Goal: Task Accomplishment & Management: Complete application form

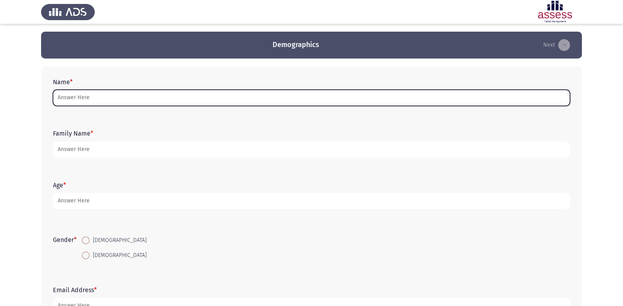
click at [89, 98] on input "Name *" at bounding box center [311, 98] width 517 height 16
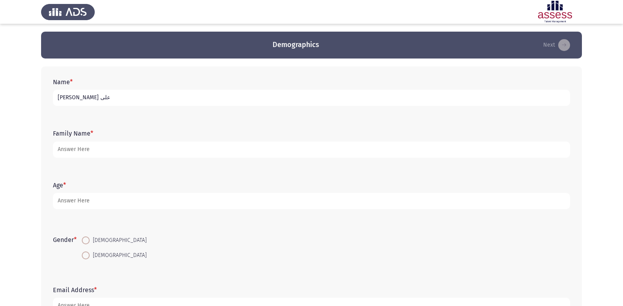
type input "[PERSON_NAME] على"
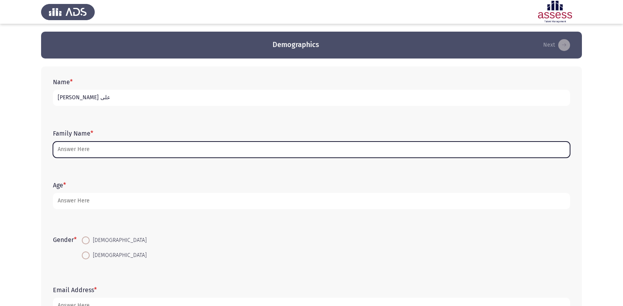
click at [115, 153] on input "Family Name *" at bounding box center [311, 149] width 517 height 16
type input "1"
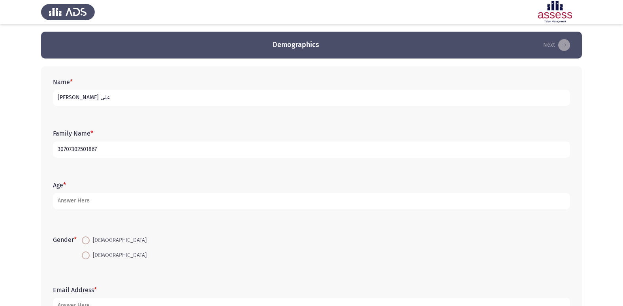
click at [113, 146] on input "30707302501867" at bounding box center [311, 149] width 517 height 16
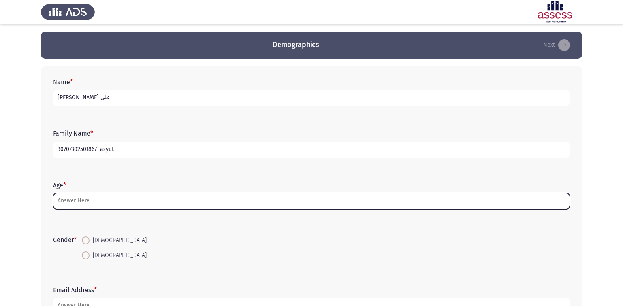
click at [89, 200] on input "Age *" at bounding box center [311, 201] width 517 height 16
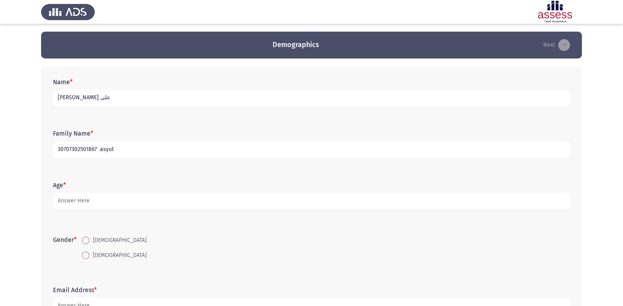
click at [119, 146] on input "30707302501867 asyut" at bounding box center [311, 149] width 517 height 16
type input "30707302501867 asyut"
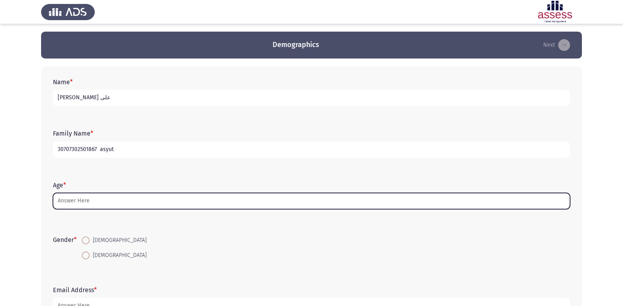
click at [115, 205] on input "Age *" at bounding box center [311, 201] width 517 height 16
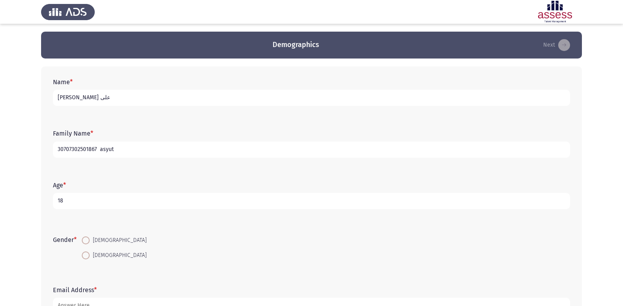
type input "18"
click at [76, 241] on span "*" at bounding box center [75, 240] width 3 height 8
click at [88, 254] on span at bounding box center [86, 255] width 8 height 8
click at [88, 254] on input "[DEMOGRAPHIC_DATA]" at bounding box center [86, 255] width 8 height 8
radio input "true"
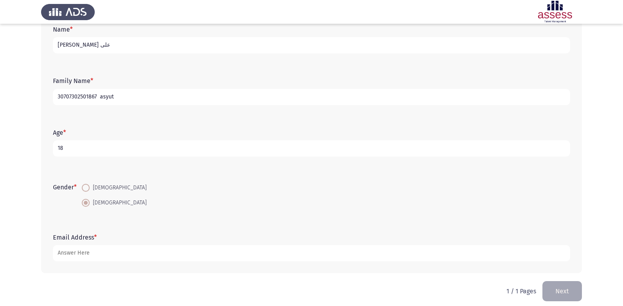
scroll to position [59, 0]
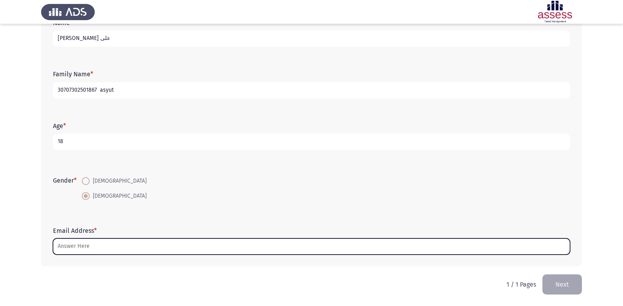
click at [77, 248] on input "Email Address *" at bounding box center [311, 246] width 517 height 16
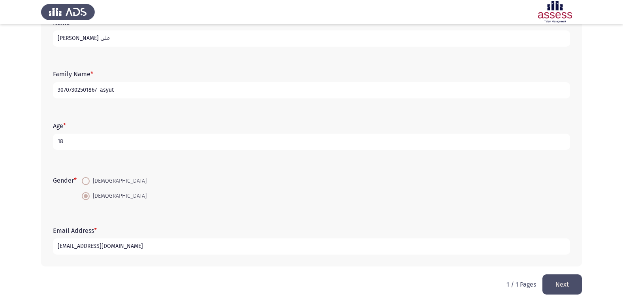
type input "[EMAIL_ADDRESS][DOMAIN_NAME]"
click at [570, 285] on button "Next" at bounding box center [562, 284] width 40 height 20
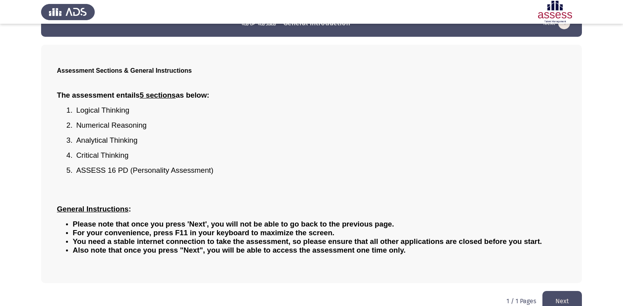
scroll to position [35, 0]
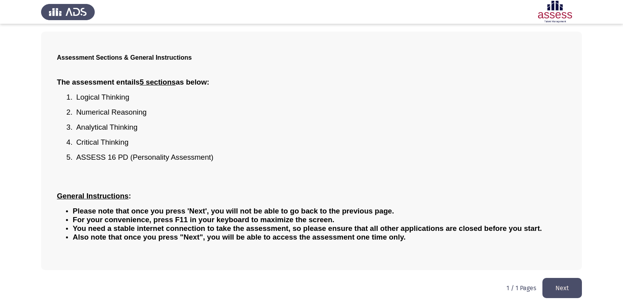
click at [564, 287] on button "Next" at bounding box center [562, 288] width 40 height 20
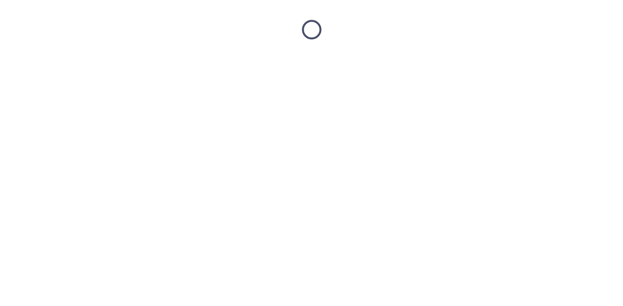
scroll to position [0, 0]
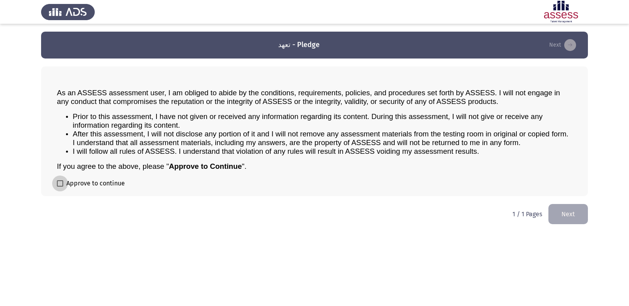
click at [62, 186] on span at bounding box center [60, 183] width 6 height 6
click at [60, 186] on input "Approve to continue" at bounding box center [60, 186] width 0 height 0
checkbox input "true"
click at [569, 216] on button "Next" at bounding box center [568, 214] width 40 height 20
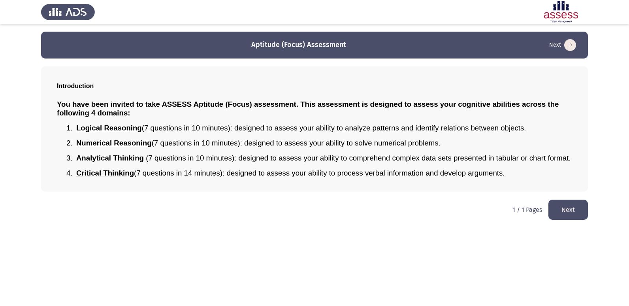
click at [556, 210] on button "Next" at bounding box center [568, 209] width 40 height 20
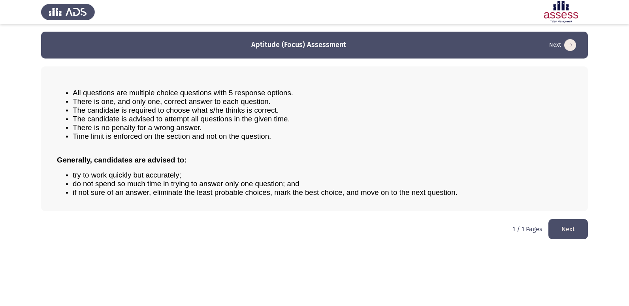
click at [565, 224] on button "Next" at bounding box center [568, 229] width 40 height 20
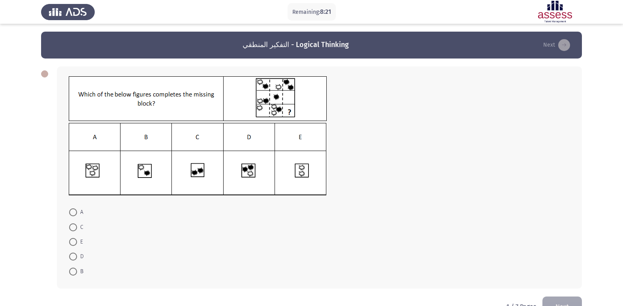
click at [71, 255] on span at bounding box center [73, 256] width 8 height 8
click at [71, 255] on input "D" at bounding box center [73, 256] width 8 height 8
radio input "true"
click at [572, 298] on button "Next" at bounding box center [562, 305] width 40 height 20
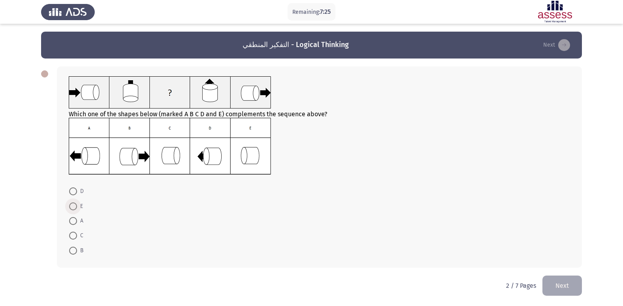
click at [73, 207] on span at bounding box center [73, 206] width 8 height 8
click at [73, 207] on input "E" at bounding box center [73, 206] width 8 height 8
radio input "true"
click at [557, 286] on button "Next" at bounding box center [562, 285] width 40 height 20
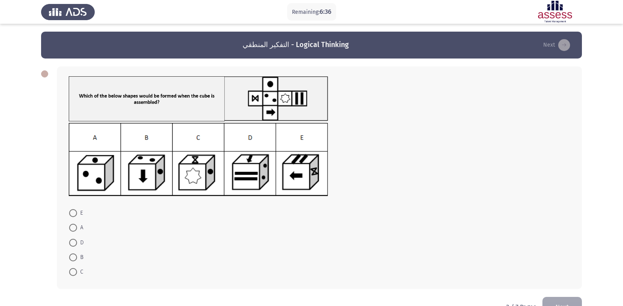
click at [74, 210] on span at bounding box center [73, 213] width 8 height 8
click at [74, 210] on input "E" at bounding box center [73, 213] width 8 height 8
radio input "true"
click at [561, 298] on button "Next" at bounding box center [562, 306] width 40 height 20
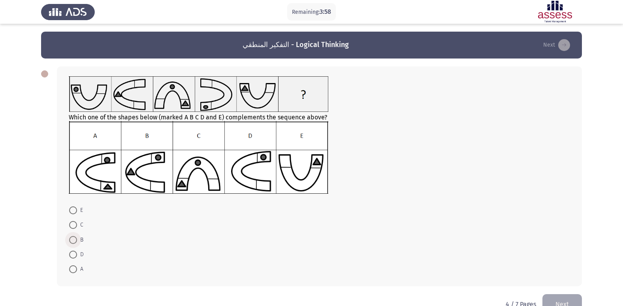
click at [74, 242] on span at bounding box center [73, 240] width 8 height 8
click at [74, 242] on input "B" at bounding box center [73, 240] width 8 height 8
radio input "true"
click at [565, 299] on button "Next" at bounding box center [562, 304] width 40 height 20
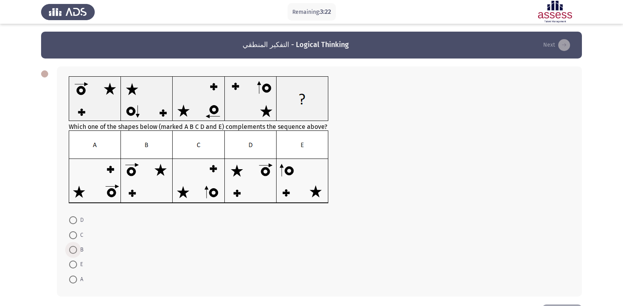
click at [73, 247] on span at bounding box center [73, 250] width 8 height 8
click at [73, 247] on input "B" at bounding box center [73, 250] width 8 height 8
radio input "true"
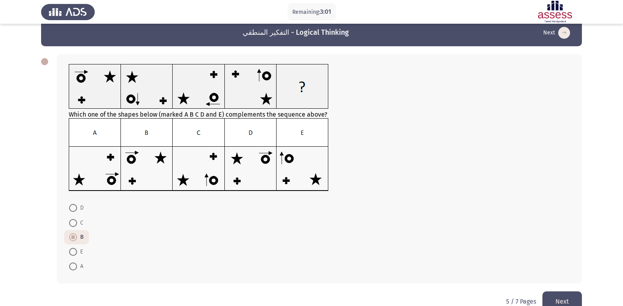
click at [555, 300] on button "Next" at bounding box center [562, 301] width 40 height 20
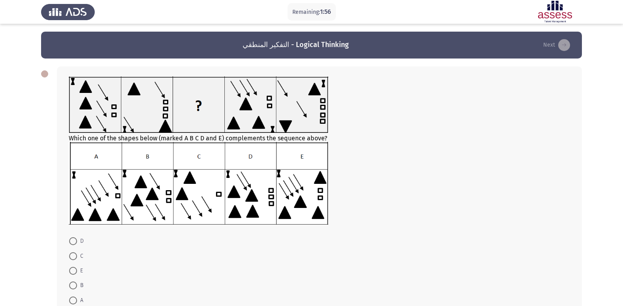
click at [70, 269] on span at bounding box center [73, 271] width 8 height 8
click at [70, 269] on input "E" at bounding box center [73, 271] width 8 height 8
radio input "true"
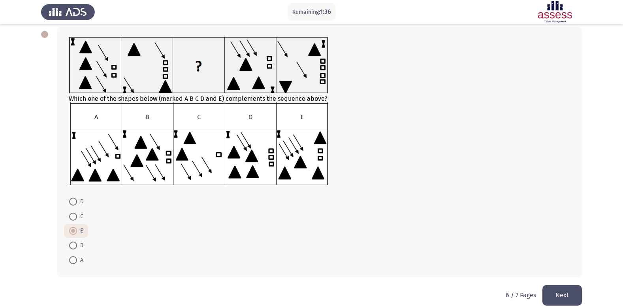
scroll to position [45, 0]
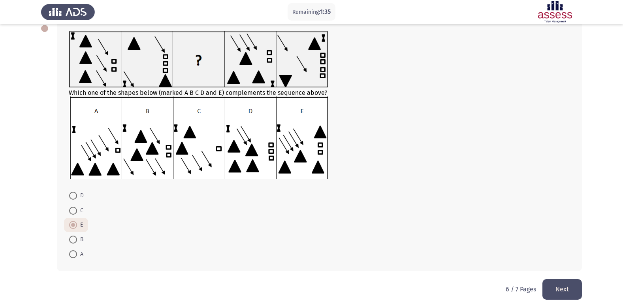
click at [563, 289] on button "Next" at bounding box center [562, 289] width 40 height 20
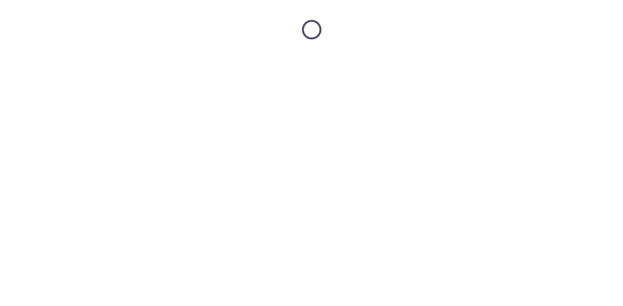
scroll to position [0, 0]
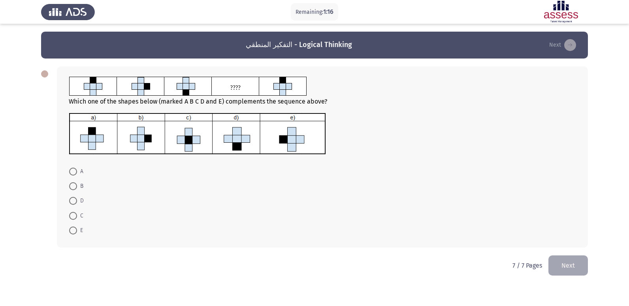
click at [75, 230] on span at bounding box center [73, 230] width 8 height 8
click at [75, 230] on input "E" at bounding box center [73, 230] width 8 height 8
radio input "true"
click at [559, 267] on button "Next" at bounding box center [568, 265] width 40 height 20
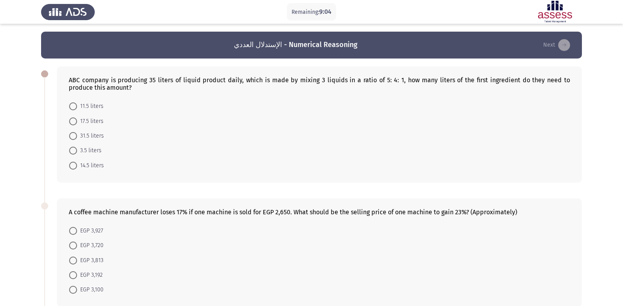
click at [75, 119] on span at bounding box center [73, 121] width 8 height 8
click at [75, 119] on input "17.5 liters" at bounding box center [73, 121] width 8 height 8
radio input "true"
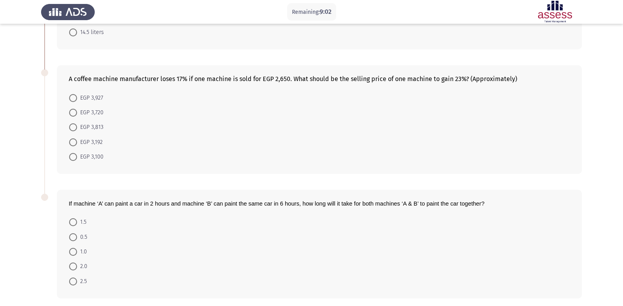
scroll to position [136, 0]
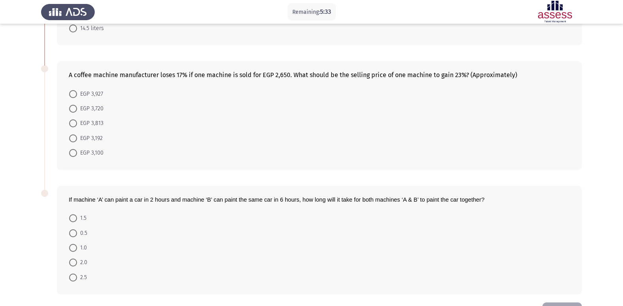
click at [77, 109] on span "EGP 3,720" at bounding box center [90, 108] width 26 height 9
click at [77, 109] on input "EGP 3,720" at bounding box center [73, 109] width 8 height 8
radio input "true"
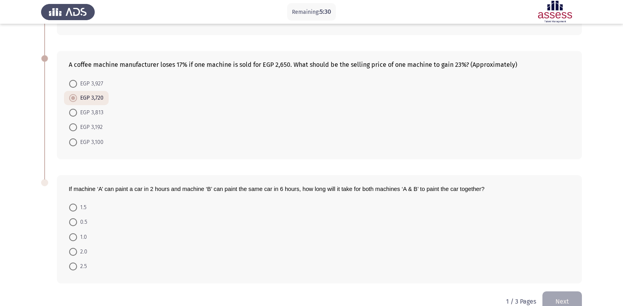
scroll to position [164, 0]
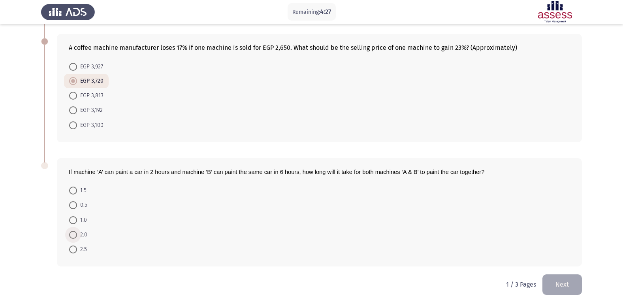
click at [72, 237] on span at bounding box center [73, 235] width 8 height 8
click at [72, 237] on input "2.0" at bounding box center [73, 235] width 8 height 8
radio input "true"
click at [561, 285] on button "Next" at bounding box center [562, 284] width 40 height 20
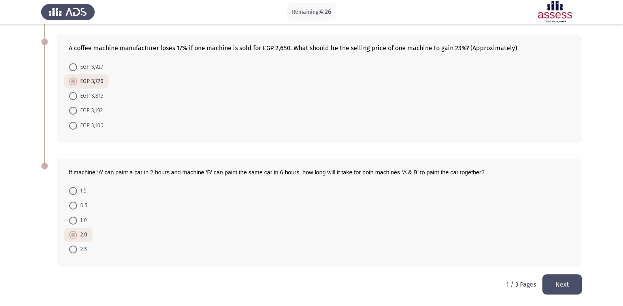
scroll to position [0, 0]
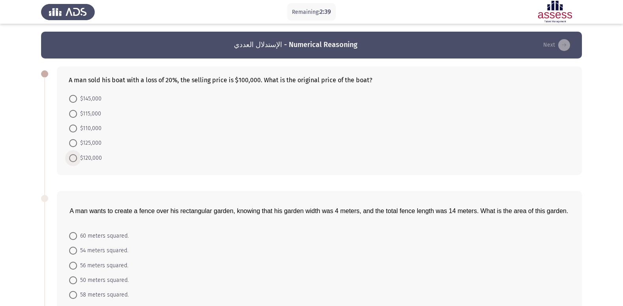
click at [74, 160] on span at bounding box center [73, 158] width 8 height 8
click at [74, 160] on input "$120,000" at bounding box center [73, 158] width 8 height 8
radio input "true"
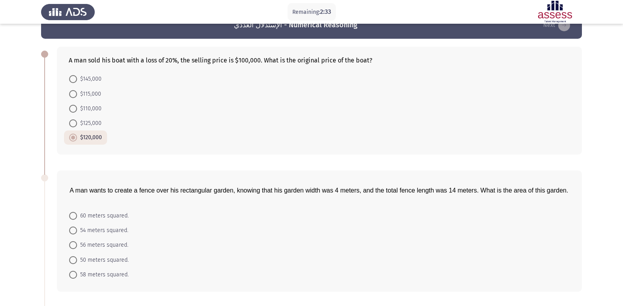
scroll to position [24, 0]
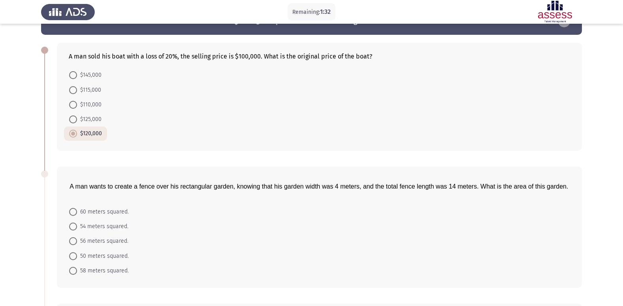
click at [194, 160] on div "A man wants to create a fence over his rectangular garden, knowing that his gar…" at bounding box center [311, 226] width 541 height 137
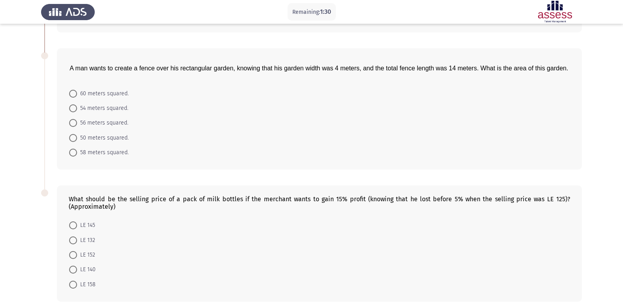
scroll to position [143, 0]
drag, startPoint x: 362, startPoint y: 140, endPoint x: 299, endPoint y: 151, distance: 63.8
click at [361, 140] on form "60 meters squared. 54 meters squared. 56 meters squared. 50 meters squared. 58 …" at bounding box center [319, 122] width 501 height 74
click at [222, 135] on form "60 meters squared. 54 meters squared. 56 meters squared. 50 meters squared. 58 …" at bounding box center [319, 122] width 501 height 74
click at [75, 92] on span at bounding box center [73, 92] width 8 height 8
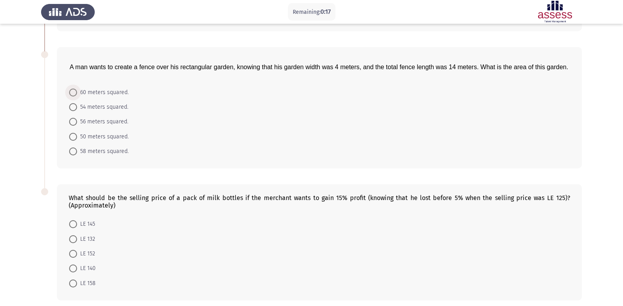
click at [75, 92] on input "60 meters squared." at bounding box center [73, 92] width 8 height 8
radio input "true"
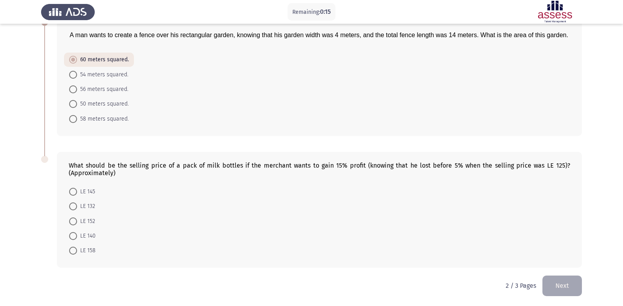
scroll to position [176, 0]
click at [76, 204] on span at bounding box center [73, 205] width 8 height 8
click at [76, 204] on input "LE 132" at bounding box center [73, 205] width 8 height 8
radio input "true"
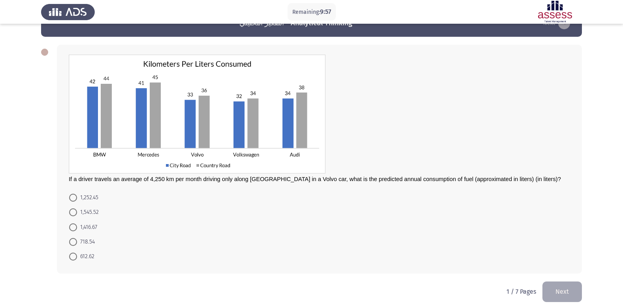
scroll to position [21, 0]
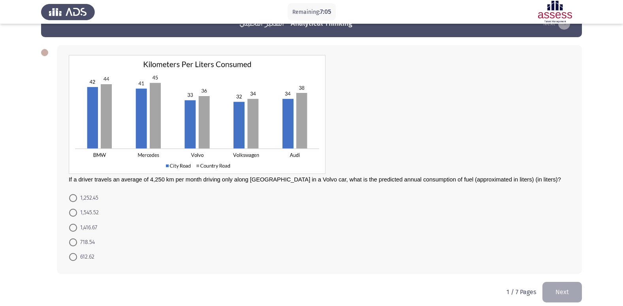
click at [369, 224] on form "1,252.45 1,545.52 1,416.67 718.54 612.62" at bounding box center [319, 227] width 501 height 74
click at [73, 209] on span at bounding box center [73, 213] width 8 height 8
click at [73, 209] on input "1,545.52" at bounding box center [73, 213] width 8 height 8
radio input "true"
click at [74, 242] on span at bounding box center [73, 242] width 8 height 8
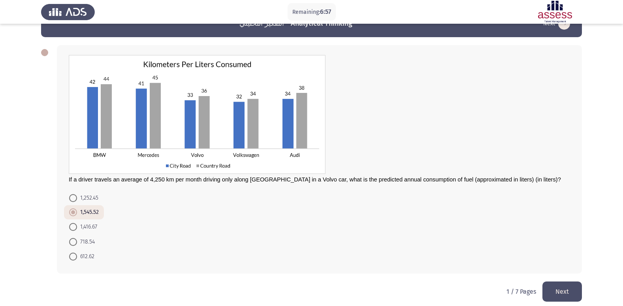
click at [74, 242] on input "718.54" at bounding box center [73, 242] width 8 height 8
radio input "true"
click at [559, 290] on button "Next" at bounding box center [562, 291] width 40 height 20
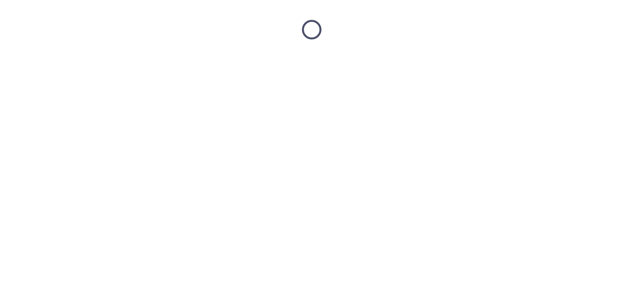
scroll to position [0, 0]
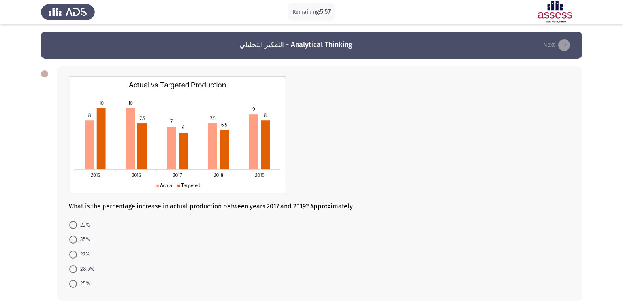
click at [72, 270] on span at bounding box center [73, 269] width 8 height 8
click at [72, 270] on input "28.5%" at bounding box center [73, 269] width 8 height 8
radio input "true"
click at [420, 271] on form "22% 35% 27% 28.5% 25%" at bounding box center [319, 253] width 501 height 73
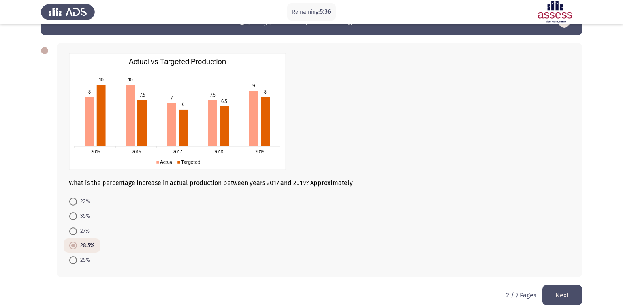
scroll to position [26, 0]
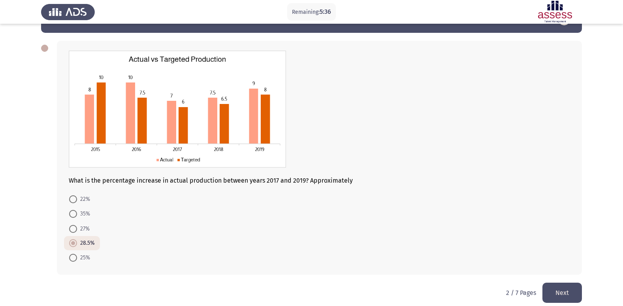
click at [564, 296] on button "Next" at bounding box center [562, 292] width 40 height 20
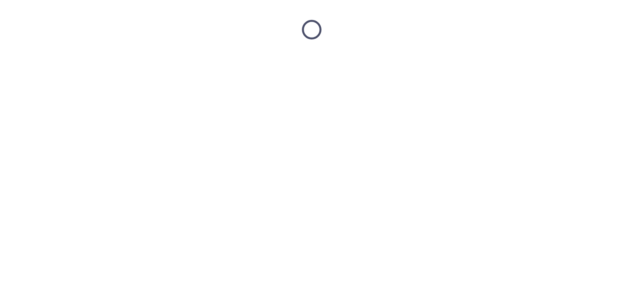
scroll to position [0, 0]
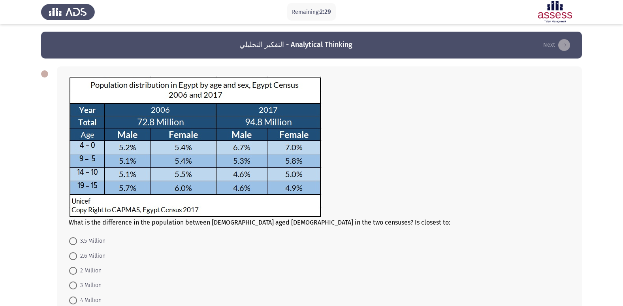
drag, startPoint x: 75, startPoint y: 245, endPoint x: 78, endPoint y: 252, distance: 7.8
click at [75, 245] on span at bounding box center [73, 241] width 8 height 8
click at [75, 245] on input "3.5 Million" at bounding box center [73, 241] width 8 height 8
radio input "true"
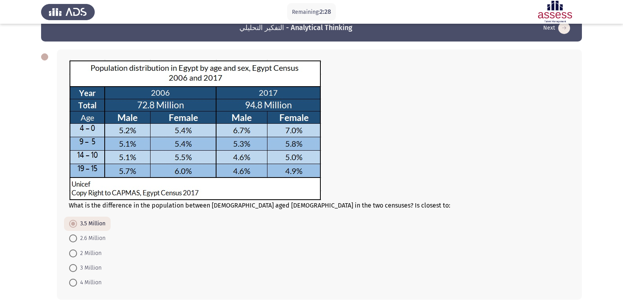
scroll to position [36, 0]
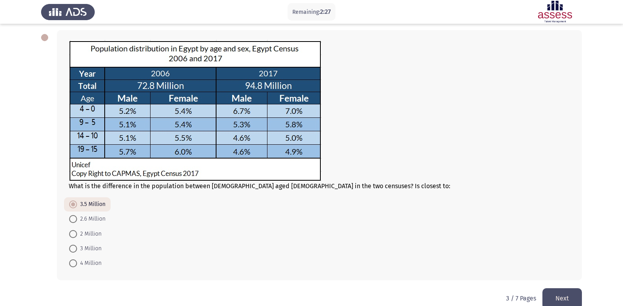
click at [563, 296] on button "Next" at bounding box center [562, 298] width 40 height 20
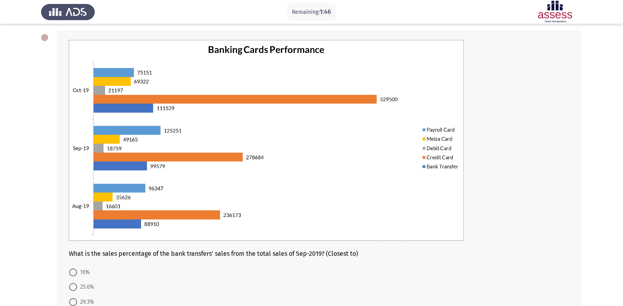
click at [77, 287] on span "25.6%" at bounding box center [85, 286] width 17 height 9
click at [77, 287] on input "25.6%" at bounding box center [73, 287] width 8 height 8
radio input "true"
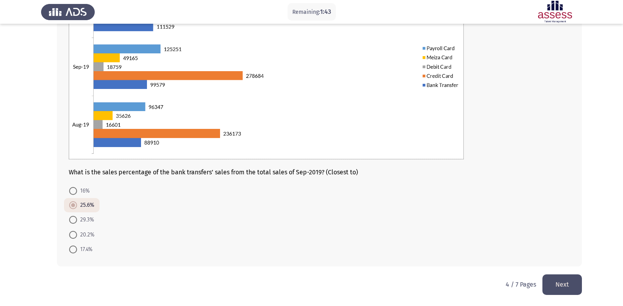
click at [562, 289] on button "Next" at bounding box center [562, 284] width 40 height 20
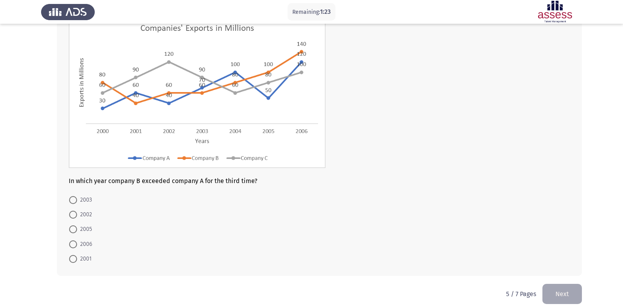
scroll to position [60, 0]
click at [78, 215] on span "2002" at bounding box center [84, 213] width 15 height 9
click at [77, 215] on input "2002" at bounding box center [73, 214] width 8 height 8
radio input "true"
click at [572, 294] on button "Next" at bounding box center [562, 292] width 40 height 20
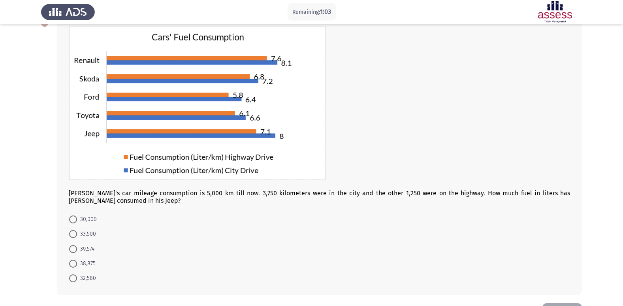
scroll to position [51, 0]
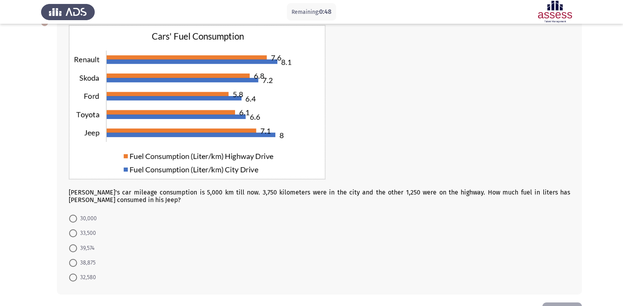
click at [75, 235] on span at bounding box center [73, 233] width 8 height 8
click at [75, 235] on input "33,500" at bounding box center [73, 233] width 8 height 8
radio input "true"
click at [561, 303] on button "Next" at bounding box center [562, 312] width 40 height 20
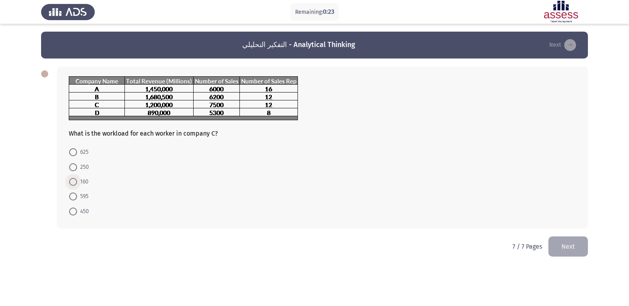
click at [75, 181] on span at bounding box center [73, 182] width 8 height 8
click at [75, 181] on input "160" at bounding box center [73, 182] width 8 height 8
radio input "true"
click at [90, 174] on mat-radio-button "160" at bounding box center [79, 181] width 30 height 14
click at [76, 148] on label "625" at bounding box center [78, 151] width 19 height 9
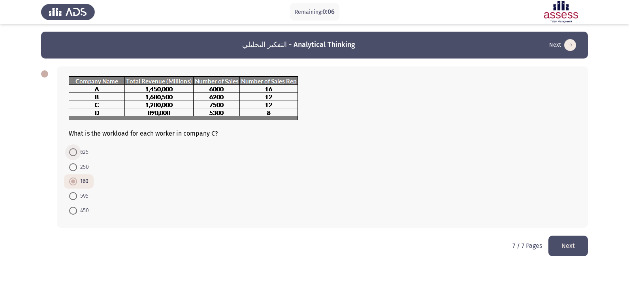
click at [76, 148] on input "625" at bounding box center [73, 152] width 8 height 8
radio input "true"
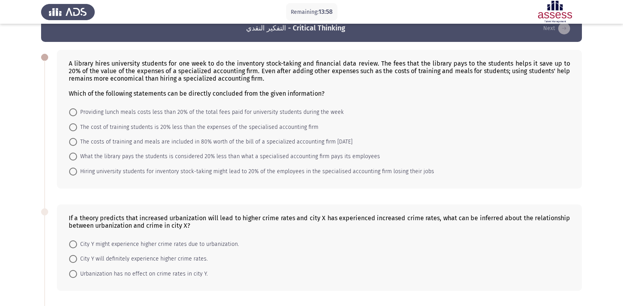
scroll to position [9, 0]
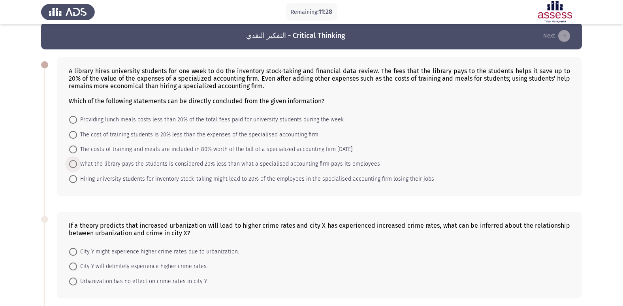
click at [77, 162] on span at bounding box center [73, 164] width 8 height 8
click at [77, 162] on input "What the library pays the students is considered 20% less than what a specialis…" at bounding box center [73, 164] width 8 height 8
radio input "true"
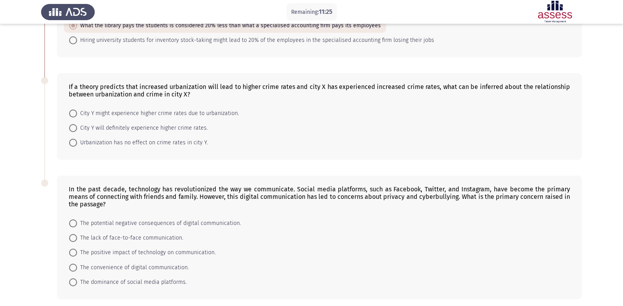
scroll to position [180, 0]
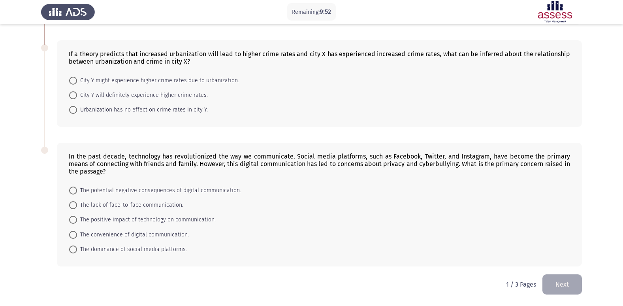
click at [73, 79] on span at bounding box center [73, 81] width 8 height 8
click at [73, 79] on input "City Y might experience higher crime rates due to urbanization." at bounding box center [73, 81] width 8 height 8
radio input "true"
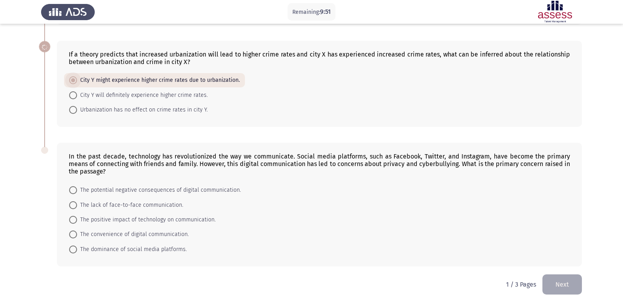
scroll to position [179, 0]
click at [72, 235] on span at bounding box center [73, 234] width 8 height 8
click at [72, 235] on input "The convenience of digital communication." at bounding box center [73, 234] width 8 height 8
radio input "true"
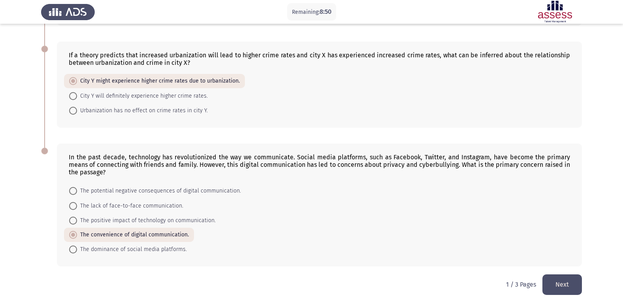
click at [82, 250] on span "The dominance of social media platforms." at bounding box center [132, 249] width 110 height 9
click at [77, 250] on input "The dominance of social media platforms." at bounding box center [73, 249] width 8 height 8
radio input "true"
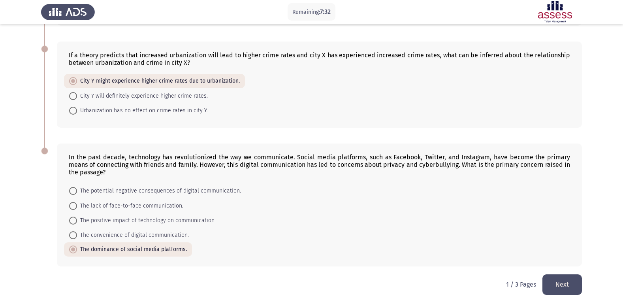
click at [577, 290] on button "Next" at bounding box center [562, 284] width 40 height 20
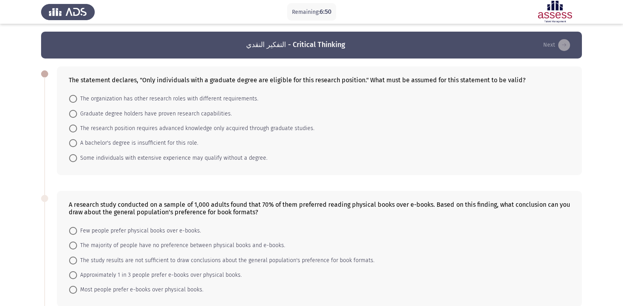
click at [70, 130] on span at bounding box center [73, 128] width 8 height 8
click at [70, 130] on input "The research position requires advanced knowledge only acquired through graduat…" at bounding box center [73, 128] width 8 height 8
radio input "true"
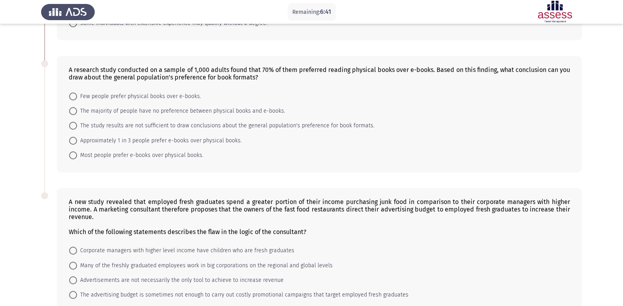
scroll to position [145, 0]
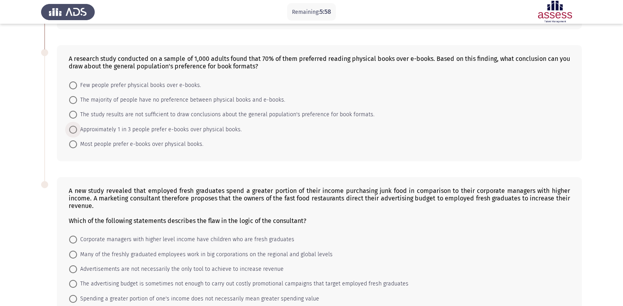
click at [75, 132] on span at bounding box center [73, 130] width 8 height 8
click at [75, 132] on input "Approximately 1 in 3 people prefer e-books over physical books." at bounding box center [73, 130] width 8 height 8
radio input "true"
click at [78, 114] on span "The study results are not sufficient to draw conclusions about the general popu…" at bounding box center [225, 114] width 297 height 9
click at [77, 114] on input "The study results are not sufficient to draw conclusions about the general popu…" at bounding box center [73, 115] width 8 height 8
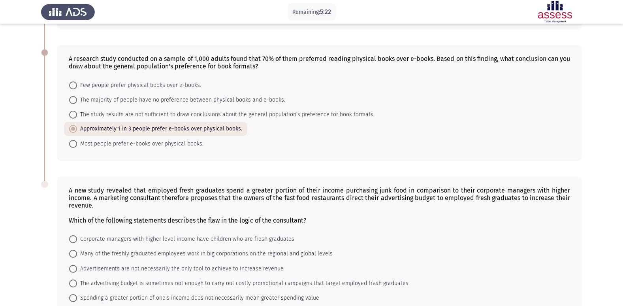
radio input "true"
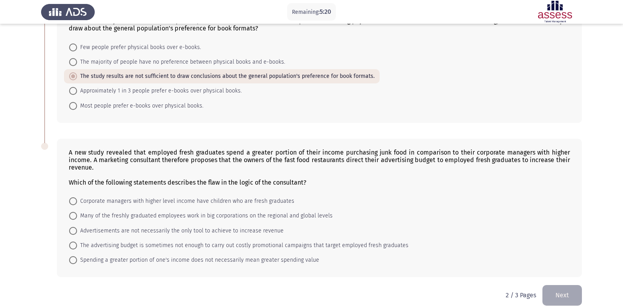
scroll to position [194, 0]
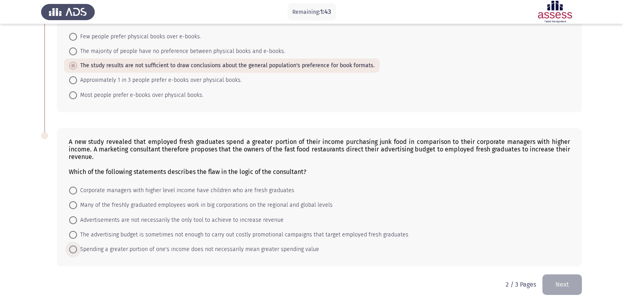
click at [76, 245] on span at bounding box center [73, 249] width 8 height 8
click at [76, 245] on input "Spending a greater portion of one's income does not necessarily mean greater sp…" at bounding box center [73, 249] width 8 height 8
radio input "true"
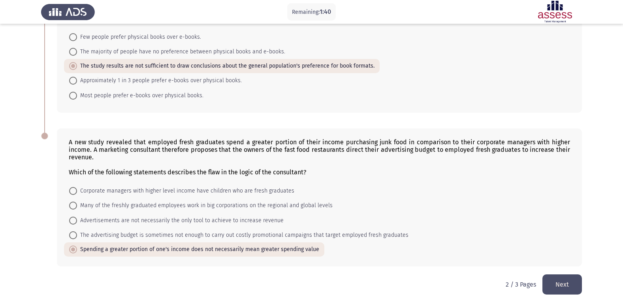
click at [566, 292] on button "Next" at bounding box center [562, 284] width 40 height 20
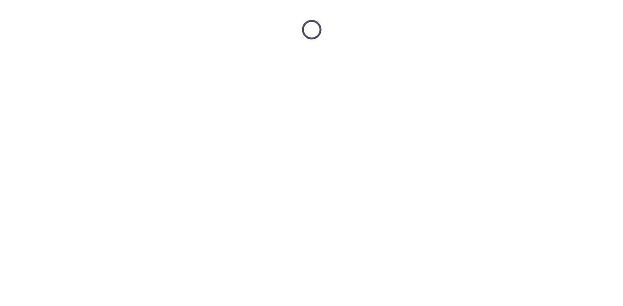
scroll to position [0, 0]
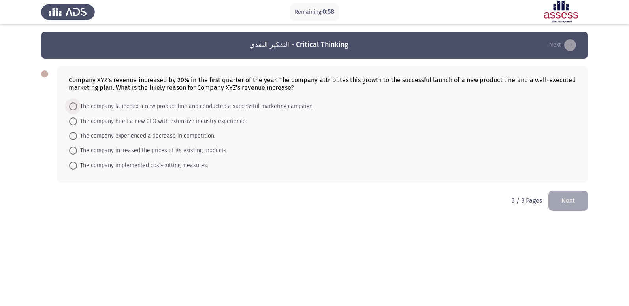
click at [75, 107] on span at bounding box center [73, 106] width 8 height 8
click at [75, 107] on input "The company launched a new product line and conducted a successful marketing ca…" at bounding box center [73, 106] width 8 height 8
radio input "true"
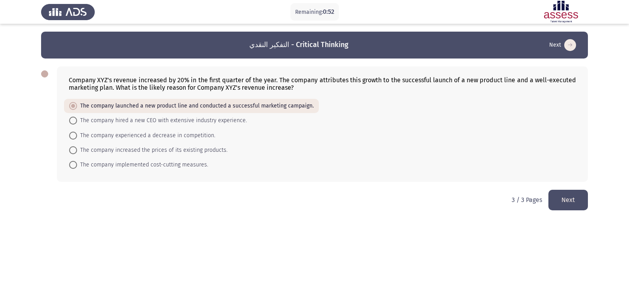
click at [568, 207] on button "Next" at bounding box center [568, 200] width 40 height 20
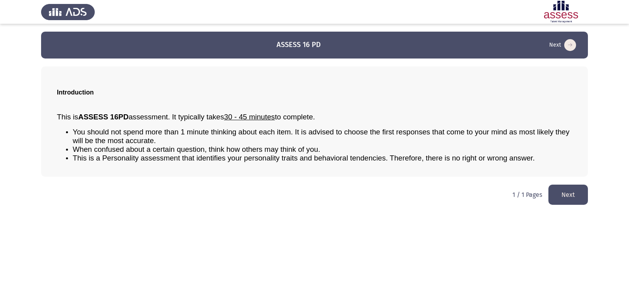
click at [574, 196] on button "Next" at bounding box center [568, 194] width 40 height 20
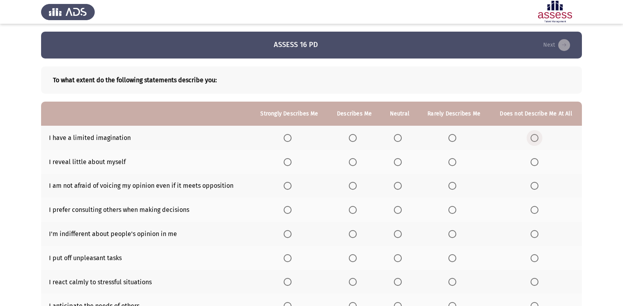
click at [539, 137] on label "Select an option" at bounding box center [536, 138] width 11 height 8
click at [538, 137] on input "Select an option" at bounding box center [535, 138] width 8 height 8
click at [352, 186] on span "Select an option" at bounding box center [353, 186] width 8 height 8
click at [352, 186] on input "Select an option" at bounding box center [353, 186] width 8 height 8
click at [400, 165] on span "Select an option" at bounding box center [398, 162] width 8 height 8
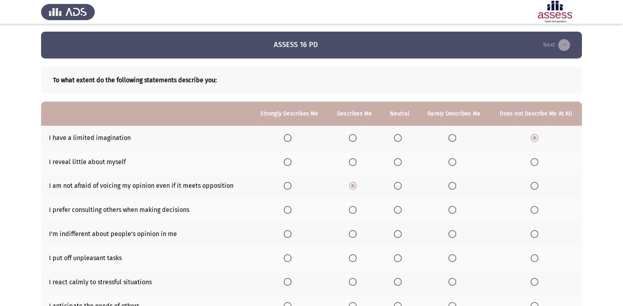
click at [400, 165] on input "Select an option" at bounding box center [398, 162] width 8 height 8
click at [398, 211] on span "Select an option" at bounding box center [398, 210] width 8 height 8
click at [398, 211] on input "Select an option" at bounding box center [398, 210] width 8 height 8
click at [353, 231] on span "Select an option" at bounding box center [353, 234] width 8 height 8
click at [353, 231] on input "Select an option" at bounding box center [353, 234] width 8 height 8
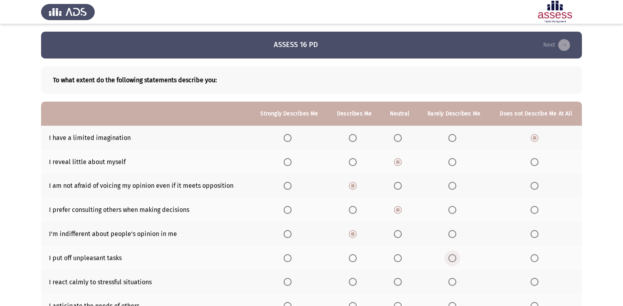
click at [456, 257] on span "Select an option" at bounding box center [452, 258] width 8 height 8
click at [456, 257] on input "Select an option" at bounding box center [452, 258] width 8 height 8
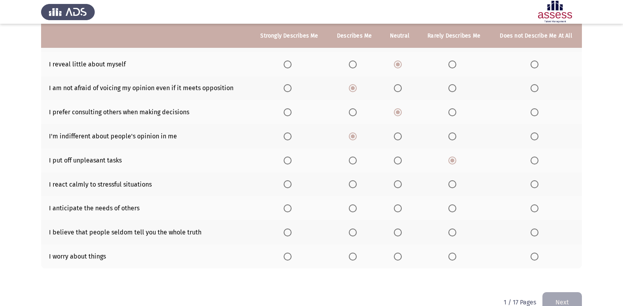
scroll to position [115, 0]
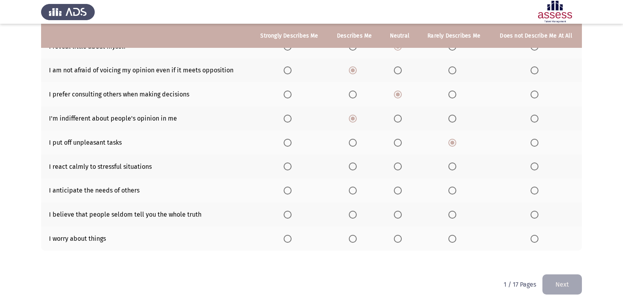
click at [291, 165] on span "Select an option" at bounding box center [288, 166] width 8 height 8
click at [291, 165] on input "Select an option" at bounding box center [288, 166] width 8 height 8
click at [400, 192] on span "Select an option" at bounding box center [398, 190] width 8 height 8
click at [400, 192] on input "Select an option" at bounding box center [398, 190] width 8 height 8
click at [400, 214] on span "Select an option" at bounding box center [398, 215] width 8 height 8
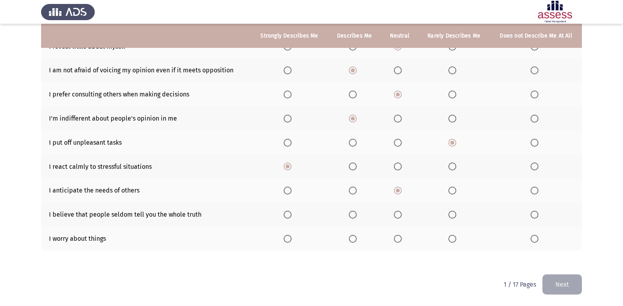
click at [400, 214] on input "Select an option" at bounding box center [398, 215] width 8 height 8
click at [400, 237] on span "Select an option" at bounding box center [398, 239] width 8 height 8
click at [400, 237] on input "Select an option" at bounding box center [398, 239] width 8 height 8
click at [570, 291] on button "Next" at bounding box center [562, 284] width 40 height 20
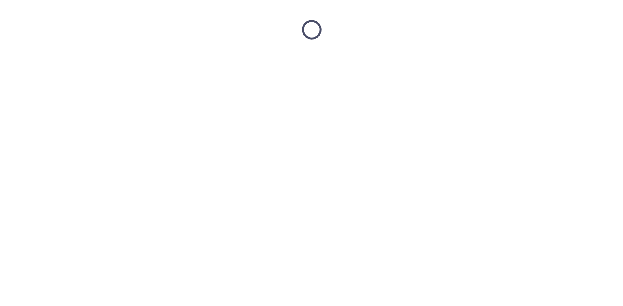
scroll to position [0, 0]
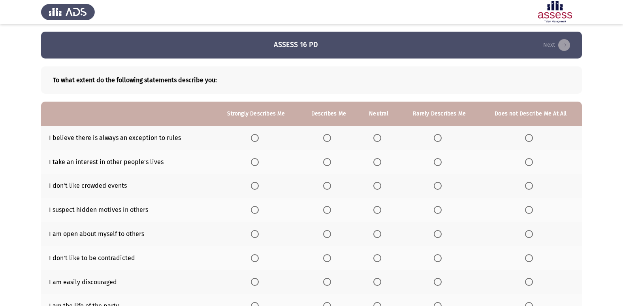
click at [329, 137] on span "Select an option" at bounding box center [327, 138] width 8 height 8
click at [329, 137] on input "Select an option" at bounding box center [327, 138] width 8 height 8
click at [330, 162] on span "Select an option" at bounding box center [327, 162] width 8 height 8
click at [330, 162] on input "Select an option" at bounding box center [327, 162] width 8 height 8
click at [444, 187] on label "Select an option" at bounding box center [439, 186] width 11 height 8
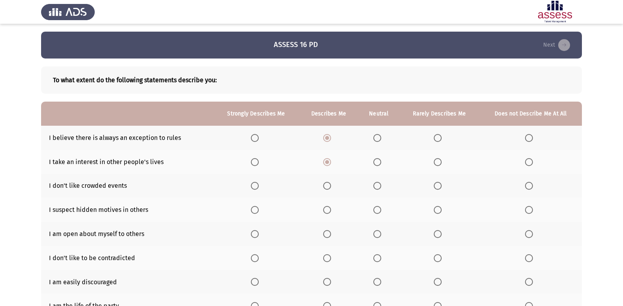
click at [442, 187] on input "Select an option" at bounding box center [438, 186] width 8 height 8
click at [332, 205] on mat-radio-button "Select an option" at bounding box center [328, 209] width 11 height 8
click at [329, 208] on span "Select an option" at bounding box center [327, 210] width 8 height 8
click at [329, 208] on input "Select an option" at bounding box center [327, 210] width 8 height 8
click at [331, 234] on label "Select an option" at bounding box center [328, 234] width 11 height 8
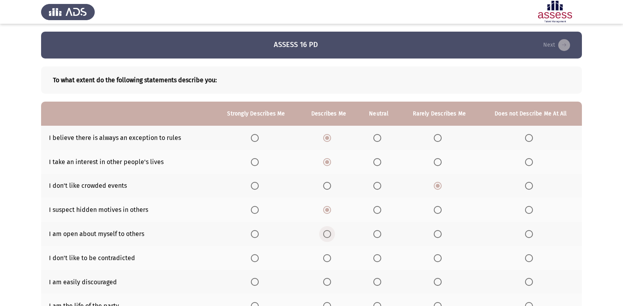
click at [331, 234] on input "Select an option" at bounding box center [327, 234] width 8 height 8
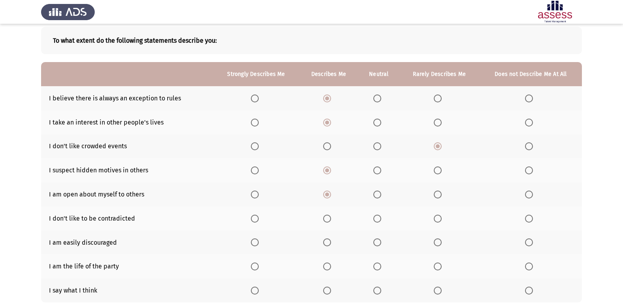
scroll to position [79, 0]
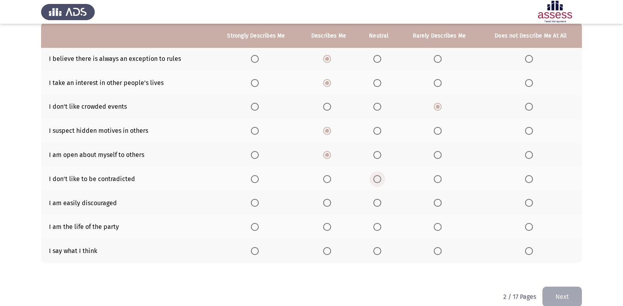
click at [378, 177] on span "Select an option" at bounding box center [377, 179] width 8 height 8
click at [378, 177] on input "Select an option" at bounding box center [377, 179] width 8 height 8
click at [526, 203] on span "Select an option" at bounding box center [529, 203] width 8 height 8
click at [526, 203] on input "Select an option" at bounding box center [529, 203] width 8 height 8
click at [379, 225] on span "Select an option" at bounding box center [377, 227] width 8 height 8
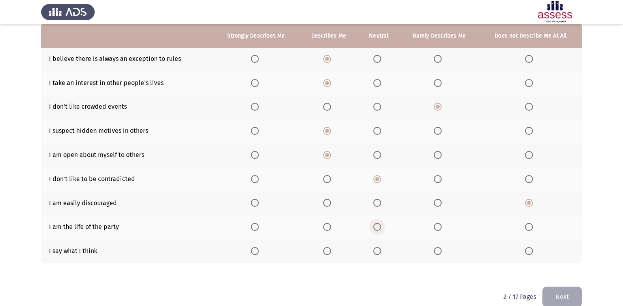
click at [379, 225] on input "Select an option" at bounding box center [377, 227] width 8 height 8
click at [436, 250] on span "Select an option" at bounding box center [438, 251] width 8 height 8
click at [436, 250] on input "Select an option" at bounding box center [438, 251] width 8 height 8
click at [558, 299] on button "Next" at bounding box center [562, 296] width 40 height 20
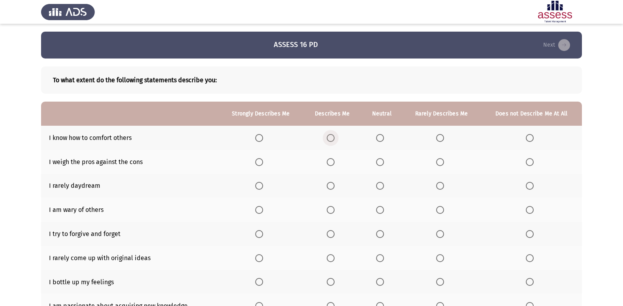
click at [334, 137] on span "Select an option" at bounding box center [331, 138] width 8 height 8
click at [334, 137] on input "Select an option" at bounding box center [331, 138] width 8 height 8
click at [262, 165] on span "Select an option" at bounding box center [259, 162] width 8 height 8
click at [262, 165] on input "Select an option" at bounding box center [259, 162] width 8 height 8
click at [440, 187] on span "Select an option" at bounding box center [440, 186] width 8 height 8
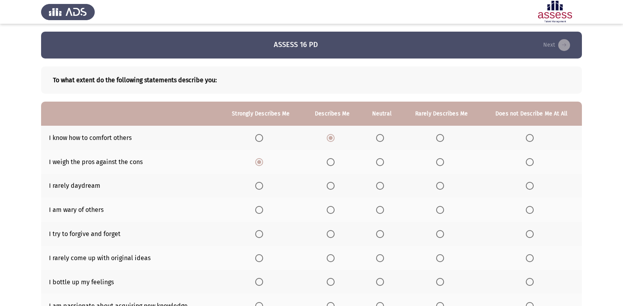
click at [440, 187] on input "Select an option" at bounding box center [440, 186] width 8 height 8
click at [384, 187] on span "Select an option" at bounding box center [380, 186] width 8 height 8
click at [384, 187] on input "Select an option" at bounding box center [380, 186] width 8 height 8
click at [530, 208] on span "Select an option" at bounding box center [530, 210] width 8 height 8
click at [530, 208] on input "Select an option" at bounding box center [530, 210] width 8 height 8
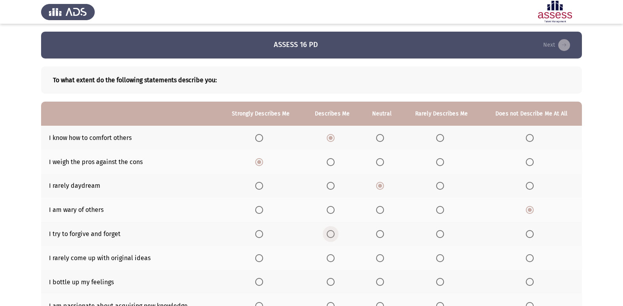
click at [331, 233] on span "Select an option" at bounding box center [331, 234] width 8 height 8
click at [331, 233] on input "Select an option" at bounding box center [331, 234] width 8 height 8
click at [262, 235] on span "Select an option" at bounding box center [259, 234] width 8 height 8
click at [262, 235] on input "Select an option" at bounding box center [259, 234] width 8 height 8
click at [331, 257] on span "Select an option" at bounding box center [331, 258] width 8 height 8
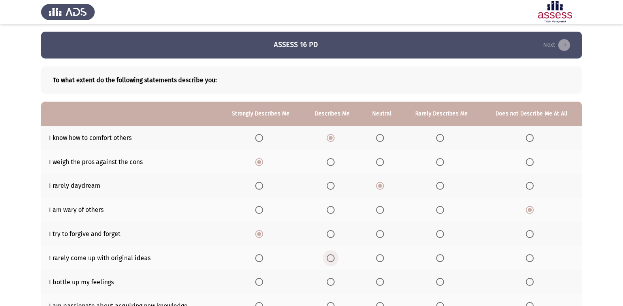
click at [331, 257] on input "Select an option" at bounding box center [331, 258] width 8 height 8
click at [380, 278] on mat-radio-button "Select an option" at bounding box center [381, 282] width 11 height 8
click at [383, 281] on span "Select an option" at bounding box center [380, 282] width 8 height 8
click at [383, 281] on input "Select an option" at bounding box center [380, 282] width 8 height 8
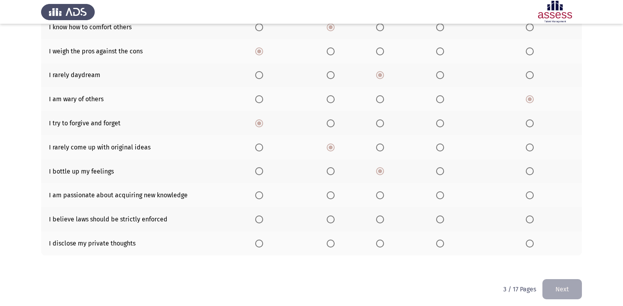
scroll to position [115, 0]
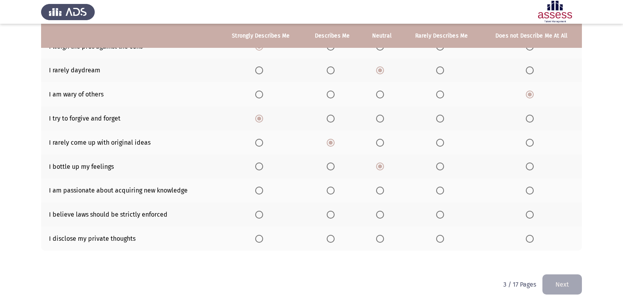
click at [256, 189] on th at bounding box center [260, 190] width 85 height 24
click at [258, 191] on span "Select an option" at bounding box center [259, 190] width 8 height 8
click at [258, 191] on input "Select an option" at bounding box center [259, 190] width 8 height 8
click at [260, 218] on span "Select an option" at bounding box center [259, 215] width 8 height 8
click at [260, 218] on input "Select an option" at bounding box center [259, 215] width 8 height 8
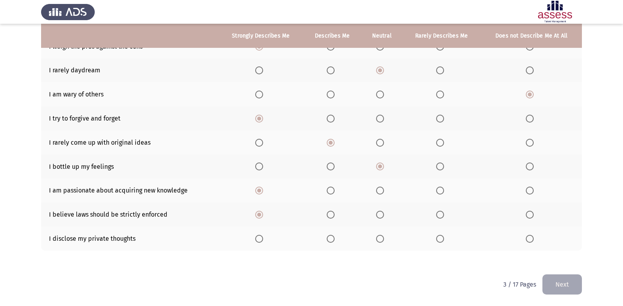
click at [384, 238] on span "Select an option" at bounding box center [380, 239] width 8 height 8
click at [384, 238] on input "Select an option" at bounding box center [380, 239] width 8 height 8
click at [577, 278] on button "Next" at bounding box center [562, 284] width 40 height 20
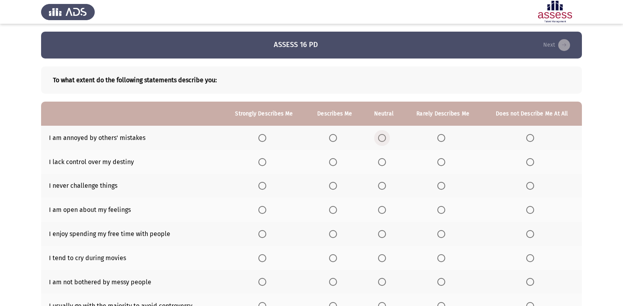
click at [384, 139] on span "Select an option" at bounding box center [382, 138] width 8 height 8
click at [384, 139] on input "Select an option" at bounding box center [382, 138] width 8 height 8
click at [438, 162] on span "Select an option" at bounding box center [441, 162] width 8 height 8
click at [438, 162] on input "Select an option" at bounding box center [441, 162] width 8 height 8
click at [534, 188] on label "Select an option" at bounding box center [531, 186] width 11 height 8
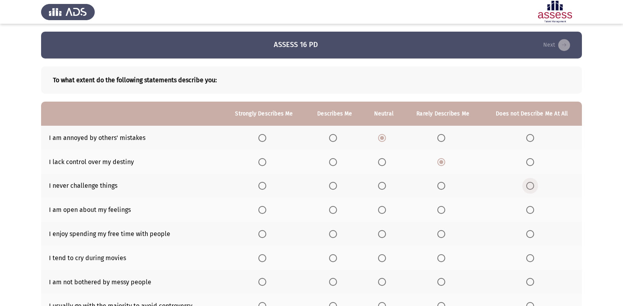
click at [534, 188] on input "Select an option" at bounding box center [530, 186] width 8 height 8
click at [332, 210] on span "Select an option" at bounding box center [333, 210] width 8 height 8
click at [332, 210] on input "Select an option" at bounding box center [333, 210] width 8 height 8
click at [263, 235] on span "Select an option" at bounding box center [262, 234] width 8 height 8
click at [263, 235] on input "Select an option" at bounding box center [262, 234] width 8 height 8
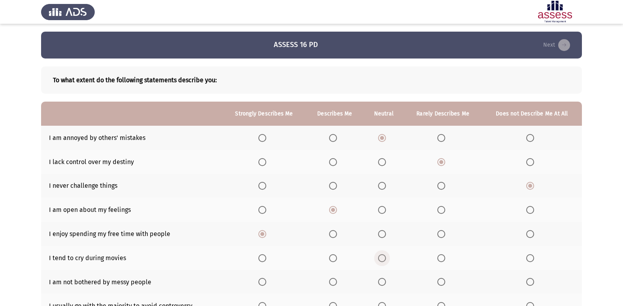
click at [384, 257] on span "Select an option" at bounding box center [382, 258] width 8 height 8
click at [384, 257] on input "Select an option" at bounding box center [382, 258] width 8 height 8
click at [337, 281] on span "Select an option" at bounding box center [333, 282] width 8 height 8
click at [337, 281] on input "Select an option" at bounding box center [333, 282] width 8 height 8
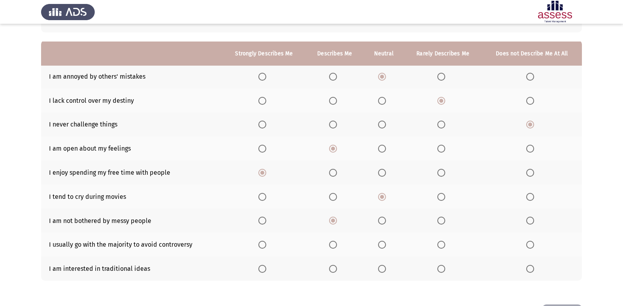
scroll to position [79, 0]
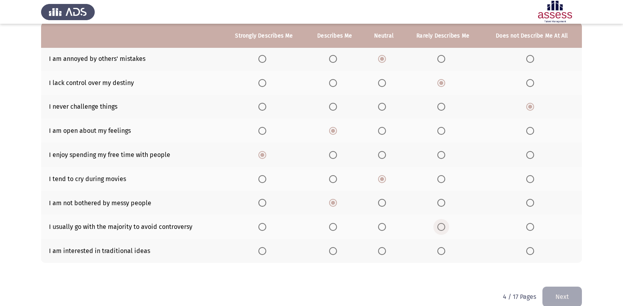
click at [442, 228] on span "Select an option" at bounding box center [441, 227] width 8 height 8
click at [442, 228] on input "Select an option" at bounding box center [441, 227] width 8 height 8
click at [381, 252] on span "Select an option" at bounding box center [382, 251] width 8 height 8
click at [381, 252] on input "Select an option" at bounding box center [382, 251] width 8 height 8
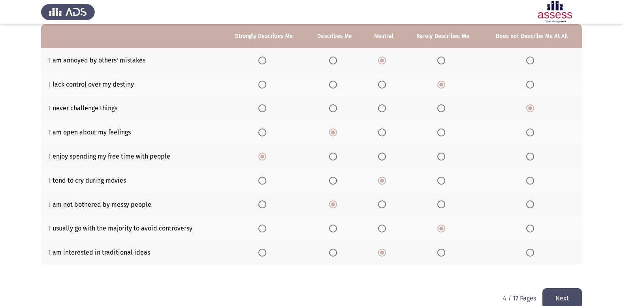
scroll to position [91, 0]
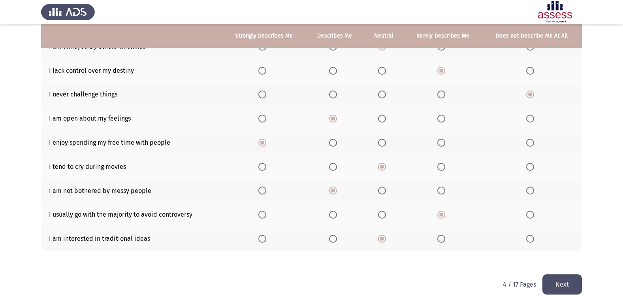
click at [568, 282] on button "Next" at bounding box center [562, 284] width 40 height 20
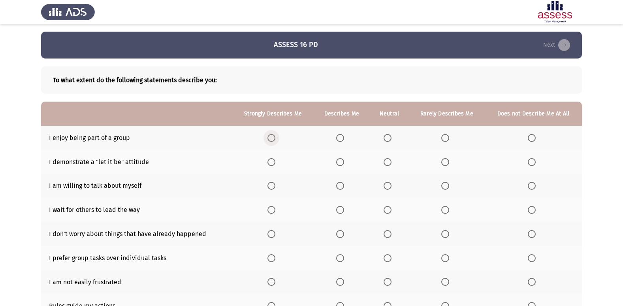
click at [277, 139] on label "Select an option" at bounding box center [272, 138] width 11 height 8
click at [275, 139] on input "Select an option" at bounding box center [271, 138] width 8 height 8
click at [340, 142] on th at bounding box center [342, 138] width 56 height 24
click at [343, 137] on span "Select an option" at bounding box center [340, 138] width 8 height 8
click at [343, 137] on input "Select an option" at bounding box center [340, 138] width 8 height 8
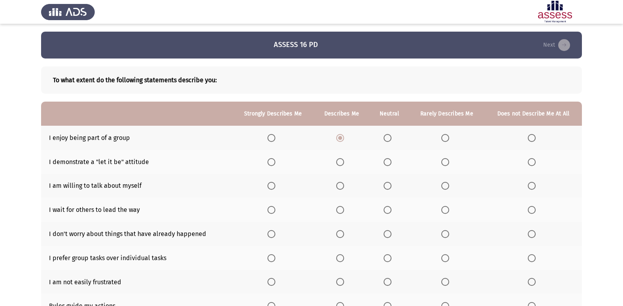
click at [273, 163] on span "Select an option" at bounding box center [271, 162] width 8 height 8
click at [273, 163] on input "Select an option" at bounding box center [271, 162] width 8 height 8
click at [344, 164] on span "Select an option" at bounding box center [340, 162] width 8 height 8
click at [344, 164] on input "Select an option" at bounding box center [340, 162] width 8 height 8
click at [386, 186] on span "Select an option" at bounding box center [388, 186] width 8 height 8
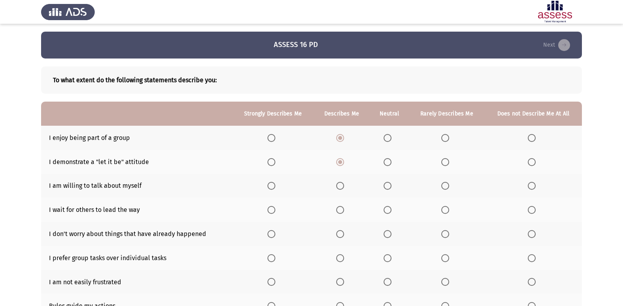
click at [386, 186] on input "Select an option" at bounding box center [388, 186] width 8 height 8
click at [447, 211] on span "Select an option" at bounding box center [445, 210] width 8 height 8
click at [447, 211] on input "Select an option" at bounding box center [445, 210] width 8 height 8
click at [338, 233] on span "Select an option" at bounding box center [340, 234] width 8 height 8
click at [338, 233] on input "Select an option" at bounding box center [340, 234] width 8 height 8
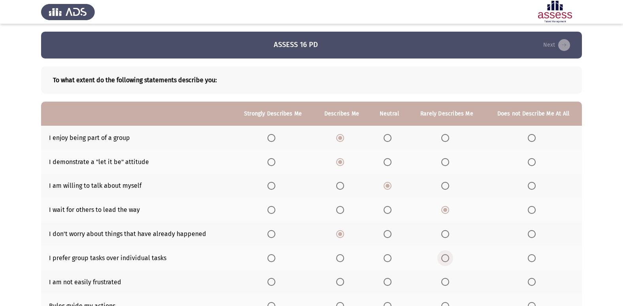
click at [446, 259] on span "Select an option" at bounding box center [445, 258] width 8 height 8
click at [446, 259] on input "Select an option" at bounding box center [445, 258] width 8 height 8
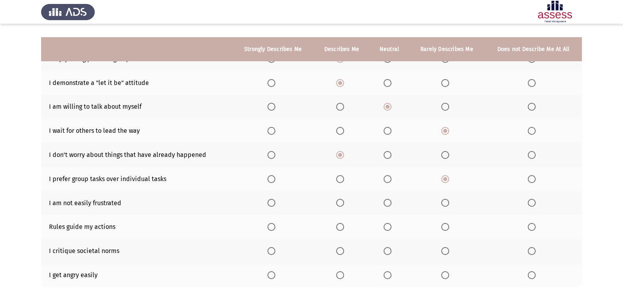
scroll to position [115, 0]
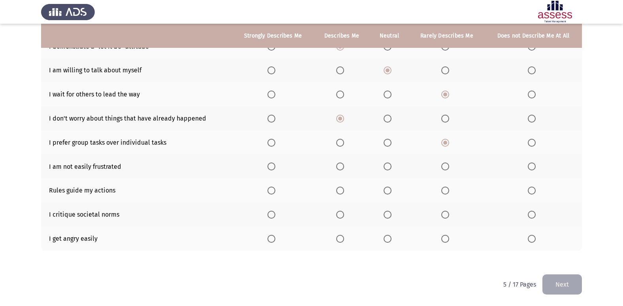
click at [386, 144] on span "Select an option" at bounding box center [388, 143] width 8 height 8
click at [386, 144] on input "Select an option" at bounding box center [388, 143] width 8 height 8
click at [340, 168] on span "Select an option" at bounding box center [340, 166] width 8 height 8
click at [340, 168] on input "Select an option" at bounding box center [340, 166] width 8 height 8
click at [388, 191] on span "Select an option" at bounding box center [388, 190] width 8 height 8
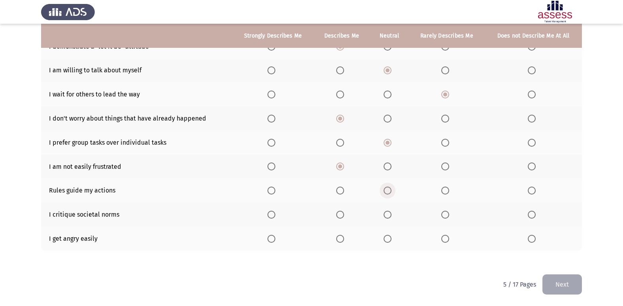
click at [388, 191] on input "Select an option" at bounding box center [388, 190] width 8 height 8
click at [390, 241] on span "Select an option" at bounding box center [388, 239] width 8 height 8
click at [390, 241] on input "Select an option" at bounding box center [388, 239] width 8 height 8
click at [387, 214] on span "Select an option" at bounding box center [388, 215] width 8 height 8
click at [387, 214] on input "Select an option" at bounding box center [388, 215] width 8 height 8
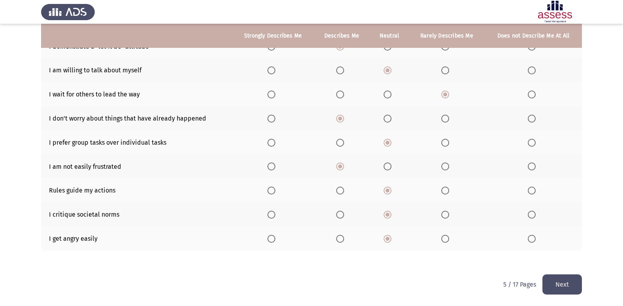
click at [557, 281] on button "Next" at bounding box center [562, 284] width 40 height 20
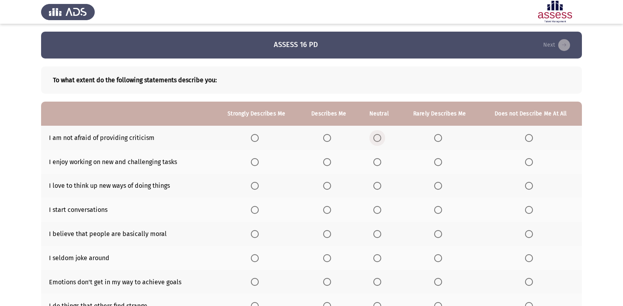
click at [375, 140] on span "Select an option" at bounding box center [377, 138] width 8 height 8
click at [375, 140] on input "Select an option" at bounding box center [377, 138] width 8 height 8
click at [258, 165] on span "Select an option" at bounding box center [255, 162] width 8 height 8
click at [258, 165] on input "Select an option" at bounding box center [255, 162] width 8 height 8
click at [255, 184] on span "Select an option" at bounding box center [255, 186] width 8 height 8
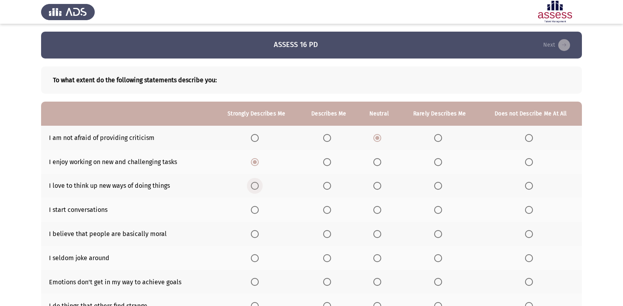
click at [255, 184] on input "Select an option" at bounding box center [255, 186] width 8 height 8
click at [256, 212] on span "Select an option" at bounding box center [255, 210] width 8 height 8
click at [256, 212] on input "Select an option" at bounding box center [255, 210] width 8 height 8
click at [329, 235] on span "Select an option" at bounding box center [327, 234] width 8 height 8
click at [329, 235] on input "Select an option" at bounding box center [327, 234] width 8 height 8
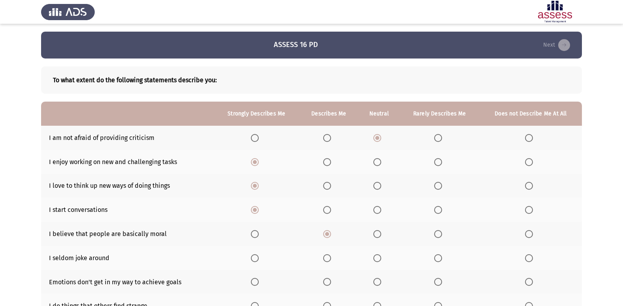
click at [438, 260] on span "Select an option" at bounding box center [438, 258] width 8 height 8
click at [438, 260] on input "Select an option" at bounding box center [438, 258] width 8 height 8
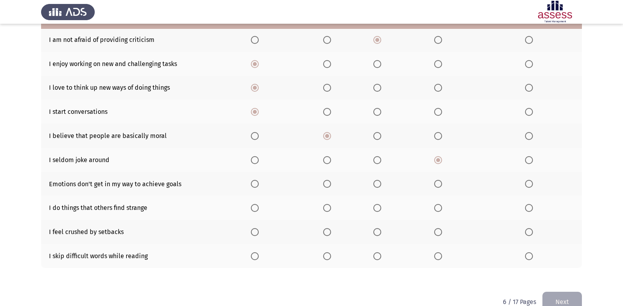
scroll to position [115, 0]
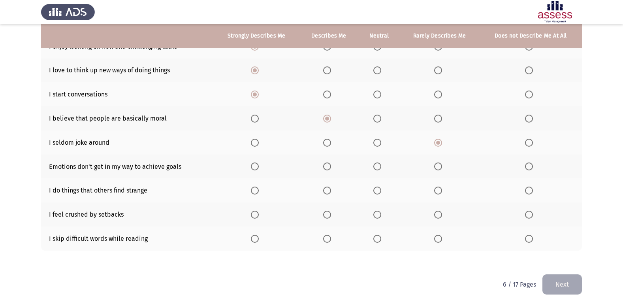
click at [439, 167] on span "Select an option" at bounding box center [438, 166] width 8 height 8
click at [439, 167] on input "Select an option" at bounding box center [438, 166] width 8 height 8
click at [378, 192] on span "Select an option" at bounding box center [377, 190] width 8 height 8
click at [378, 192] on input "Select an option" at bounding box center [377, 190] width 8 height 8
click at [380, 214] on span "Select an option" at bounding box center [377, 215] width 8 height 8
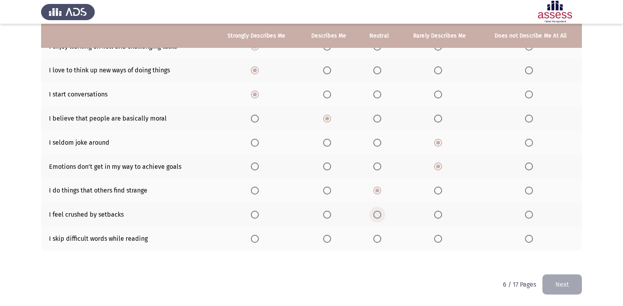
click at [380, 214] on input "Select an option" at bounding box center [377, 215] width 8 height 8
click at [331, 237] on span "Select an option" at bounding box center [327, 239] width 8 height 8
click at [331, 237] on input "Select an option" at bounding box center [327, 239] width 8 height 8
click at [559, 292] on button "Next" at bounding box center [562, 284] width 40 height 20
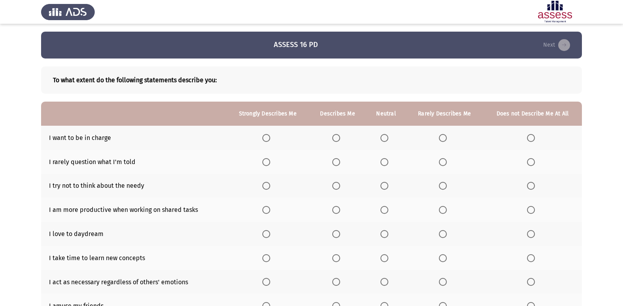
click at [339, 141] on span "Select an option" at bounding box center [336, 138] width 8 height 8
click at [339, 141] on input "Select an option" at bounding box center [336, 138] width 8 height 8
click at [384, 164] on span "Select an option" at bounding box center [384, 162] width 8 height 8
click at [384, 164] on input "Select an option" at bounding box center [384, 162] width 8 height 8
click at [380, 139] on th at bounding box center [386, 138] width 40 height 24
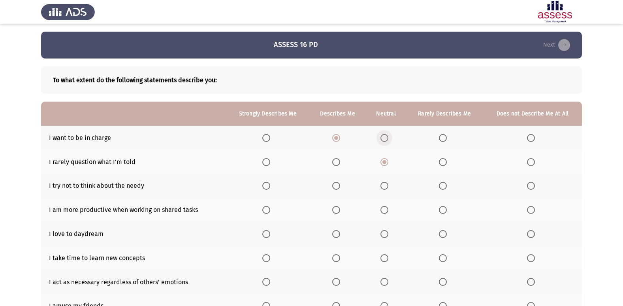
click at [384, 137] on span "Select an option" at bounding box center [384, 138] width 8 height 8
click at [384, 137] on input "Select an option" at bounding box center [384, 138] width 8 height 8
click at [446, 188] on span "Select an option" at bounding box center [443, 186] width 8 height 8
click at [446, 188] on input "Select an option" at bounding box center [443, 186] width 8 height 8
click at [384, 209] on span "Select an option" at bounding box center [384, 210] width 8 height 8
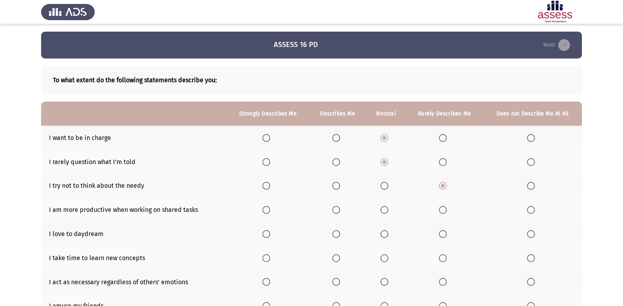
click at [384, 209] on input "Select an option" at bounding box center [384, 210] width 8 height 8
click at [388, 233] on span "Select an option" at bounding box center [384, 234] width 8 height 8
click at [388, 233] on input "Select an option" at bounding box center [384, 234] width 8 height 8
click at [334, 259] on span "Select an option" at bounding box center [336, 258] width 8 height 8
click at [334, 259] on input "Select an option" at bounding box center [336, 258] width 8 height 8
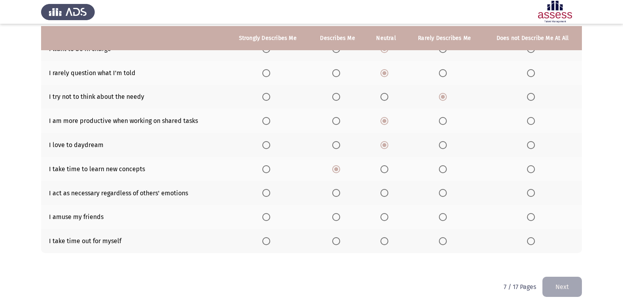
scroll to position [91, 0]
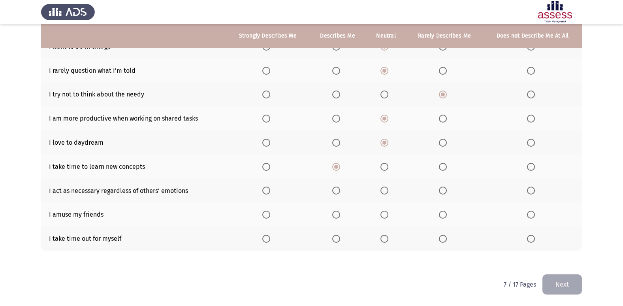
click at [386, 192] on span "Select an option" at bounding box center [384, 190] width 8 height 8
click at [386, 192] on input "Select an option" at bounding box center [384, 190] width 8 height 8
click at [388, 213] on span "Select an option" at bounding box center [384, 215] width 8 height 8
click at [388, 213] on input "Select an option" at bounding box center [384, 215] width 8 height 8
click at [269, 241] on span "Select an option" at bounding box center [266, 239] width 8 height 8
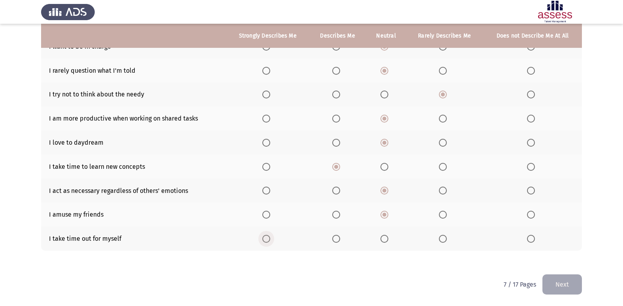
click at [269, 241] on input "Select an option" at bounding box center [266, 239] width 8 height 8
click at [555, 277] on button "Next" at bounding box center [562, 284] width 40 height 20
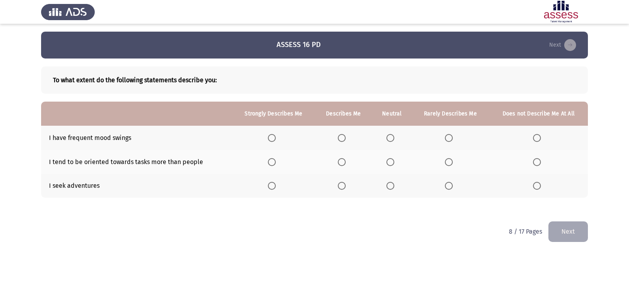
click at [448, 135] on span "Select an option" at bounding box center [449, 138] width 8 height 8
click at [448, 135] on input "Select an option" at bounding box center [449, 138] width 8 height 8
click at [394, 161] on span "Select an option" at bounding box center [390, 162] width 8 height 8
click at [394, 161] on input "Select an option" at bounding box center [390, 162] width 8 height 8
click at [386, 188] on th at bounding box center [392, 186] width 40 height 24
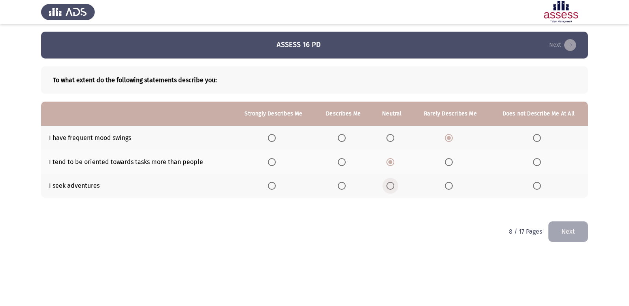
click at [388, 186] on span "Select an option" at bounding box center [390, 186] width 8 height 8
click at [388, 186] on input "Select an option" at bounding box center [390, 186] width 8 height 8
click at [448, 187] on span "Select an option" at bounding box center [449, 186] width 8 height 8
click at [448, 187] on input "Select an option" at bounding box center [449, 186] width 8 height 8
click at [569, 230] on button "Next" at bounding box center [568, 231] width 40 height 20
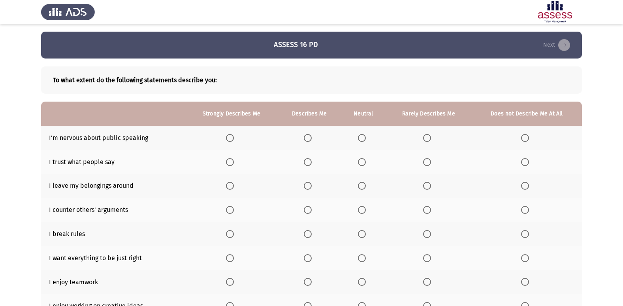
click at [431, 137] on label "Select an option" at bounding box center [428, 138] width 11 height 8
click at [431, 137] on input "Select an option" at bounding box center [427, 138] width 8 height 8
click at [427, 165] on span "Select an option" at bounding box center [427, 162] width 8 height 8
click at [427, 165] on input "Select an option" at bounding box center [427, 162] width 8 height 8
click at [360, 184] on span "Select an option" at bounding box center [362, 186] width 8 height 8
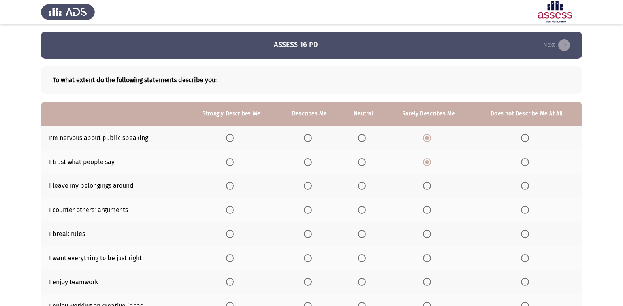
click at [360, 184] on input "Select an option" at bounding box center [362, 186] width 8 height 8
click at [361, 214] on span "Select an option" at bounding box center [362, 210] width 8 height 8
click at [361, 214] on input "Select an option" at bounding box center [362, 210] width 8 height 8
click at [306, 231] on span "Select an option" at bounding box center [308, 234] width 8 height 8
click at [306, 231] on input "Select an option" at bounding box center [308, 234] width 8 height 8
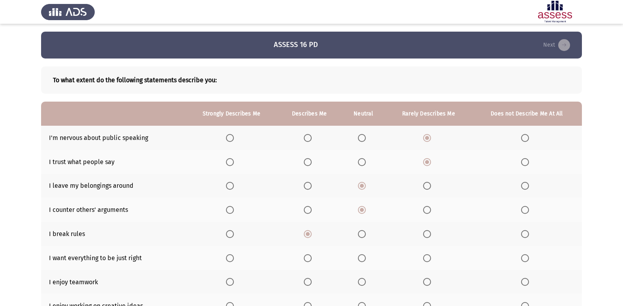
click at [359, 233] on span "Select an option" at bounding box center [362, 234] width 8 height 8
click at [359, 233] on input "Select an option" at bounding box center [362, 234] width 8 height 8
click at [360, 236] on span "Select an option" at bounding box center [362, 234] width 8 height 8
click at [360, 236] on input "Select an option" at bounding box center [362, 234] width 8 height 8
click at [431, 236] on span "Select an option" at bounding box center [427, 234] width 8 height 8
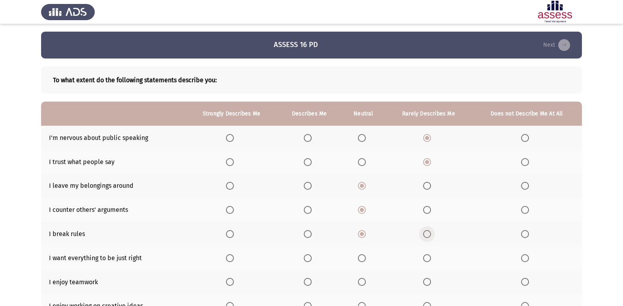
click at [431, 236] on input "Select an option" at bounding box center [427, 234] width 8 height 8
click at [312, 257] on span "Select an option" at bounding box center [308, 258] width 8 height 8
click at [312, 257] on input "Select an option" at bounding box center [308, 258] width 8 height 8
click at [309, 278] on span "Select an option" at bounding box center [308, 282] width 8 height 8
click at [309, 278] on input "Select an option" at bounding box center [308, 282] width 8 height 8
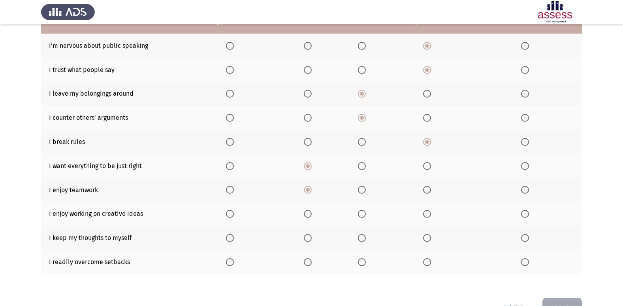
scroll to position [115, 0]
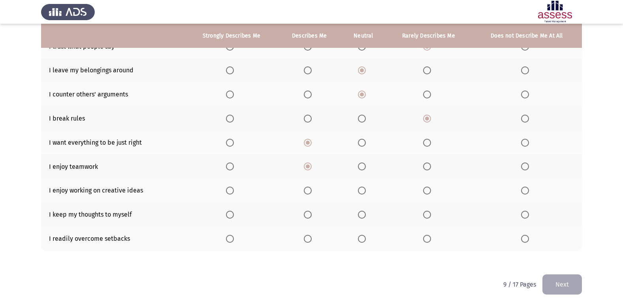
click at [231, 191] on span "Select an option" at bounding box center [230, 190] width 8 height 8
click at [231, 191] on input "Select an option" at bounding box center [230, 190] width 8 height 8
click at [426, 215] on span "Select an option" at bounding box center [427, 215] width 8 height 8
click at [426, 215] on input "Select an option" at bounding box center [427, 215] width 8 height 8
click at [357, 239] on th at bounding box center [363, 238] width 44 height 24
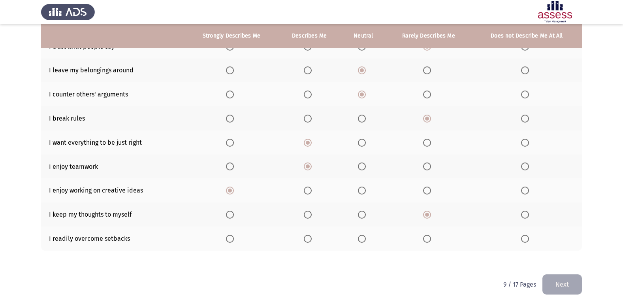
click at [361, 239] on span "Select an option" at bounding box center [362, 239] width 8 height 8
click at [361, 239] on input "Select an option" at bounding box center [362, 239] width 8 height 8
click at [559, 284] on button "Next" at bounding box center [562, 284] width 40 height 20
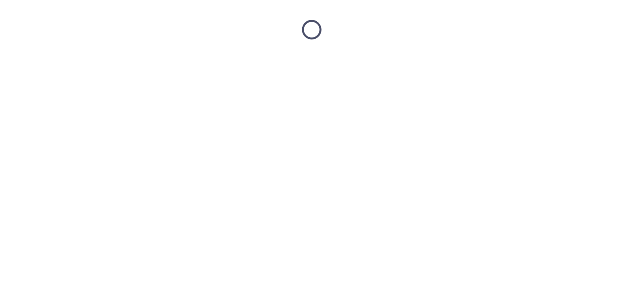
scroll to position [0, 0]
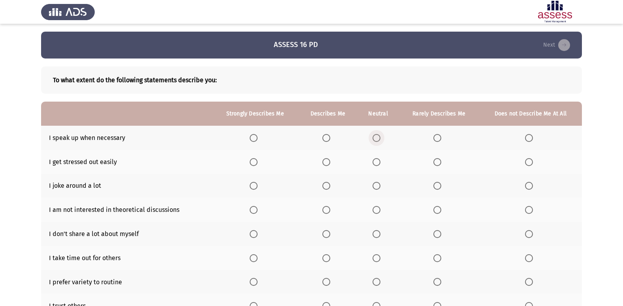
click at [377, 137] on span "Select an option" at bounding box center [377, 138] width 8 height 8
click at [377, 137] on input "Select an option" at bounding box center [377, 138] width 8 height 8
click at [441, 160] on span "Select an option" at bounding box center [437, 162] width 8 height 8
click at [441, 160] on input "Select an option" at bounding box center [437, 162] width 8 height 8
click at [437, 186] on span "Select an option" at bounding box center [437, 186] width 8 height 8
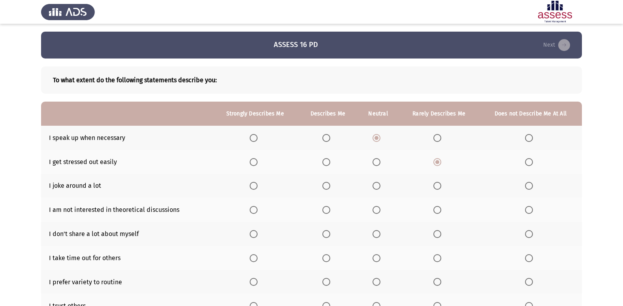
click at [437, 186] on input "Select an option" at bounding box center [437, 186] width 8 height 8
click at [436, 209] on span "Select an option" at bounding box center [437, 210] width 8 height 8
click at [436, 209] on input "Select an option" at bounding box center [437, 210] width 8 height 8
click at [326, 231] on span "Select an option" at bounding box center [326, 234] width 8 height 8
click at [326, 231] on input "Select an option" at bounding box center [326, 234] width 8 height 8
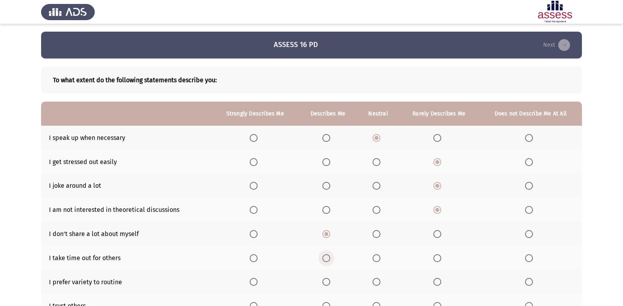
click at [327, 257] on span "Select an option" at bounding box center [326, 258] width 8 height 8
click at [327, 257] on input "Select an option" at bounding box center [326, 258] width 8 height 8
click at [327, 279] on span "Select an option" at bounding box center [326, 282] width 8 height 8
click at [327, 279] on input "Select an option" at bounding box center [326, 282] width 8 height 8
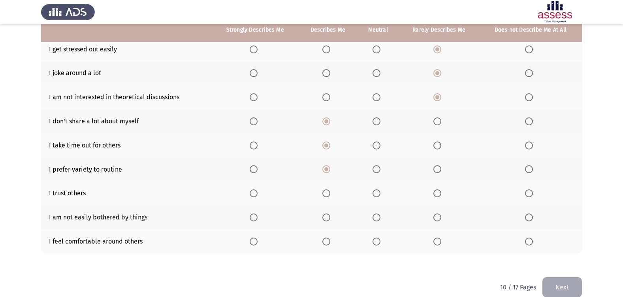
scroll to position [115, 0]
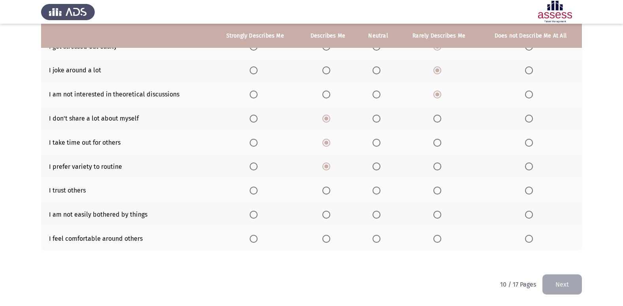
click at [329, 191] on span "Select an option" at bounding box center [326, 190] width 8 height 8
click at [329, 191] on input "Select an option" at bounding box center [326, 190] width 8 height 8
click at [255, 214] on span "Select an option" at bounding box center [254, 215] width 8 height 8
click at [255, 214] on input "Select an option" at bounding box center [254, 215] width 8 height 8
click at [327, 234] on th at bounding box center [327, 238] width 59 height 24
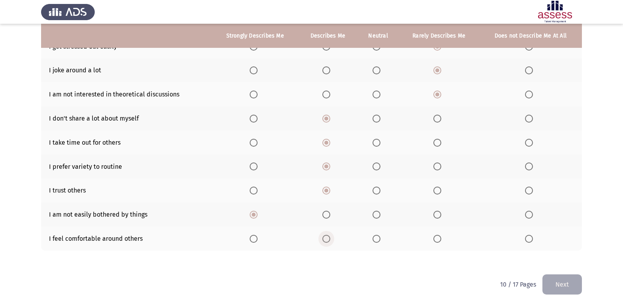
click at [328, 237] on span "Select an option" at bounding box center [326, 239] width 8 height 8
click at [328, 237] on input "Select an option" at bounding box center [326, 239] width 8 height 8
click at [573, 284] on button "Next" at bounding box center [562, 284] width 40 height 20
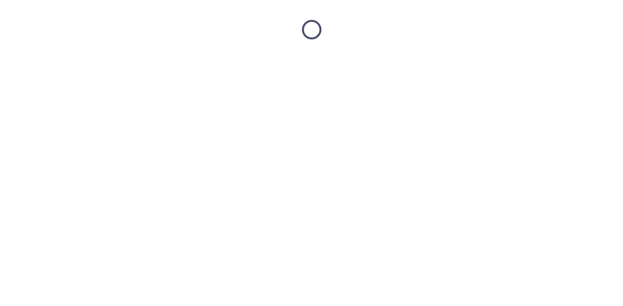
scroll to position [0, 0]
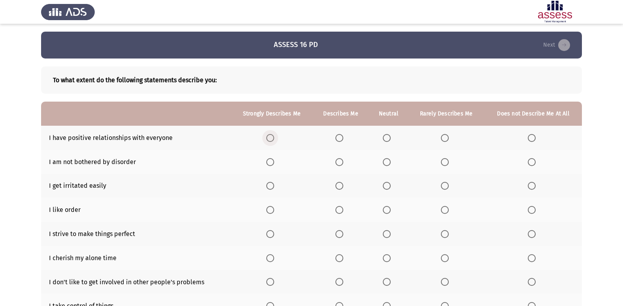
click at [271, 139] on span "Select an option" at bounding box center [270, 138] width 8 height 8
click at [271, 139] on input "Select an option" at bounding box center [270, 138] width 8 height 8
click at [339, 164] on span "Select an option" at bounding box center [339, 162] width 8 height 8
click at [339, 164] on input "Select an option" at bounding box center [339, 162] width 8 height 8
click at [449, 188] on label "Select an option" at bounding box center [446, 186] width 11 height 8
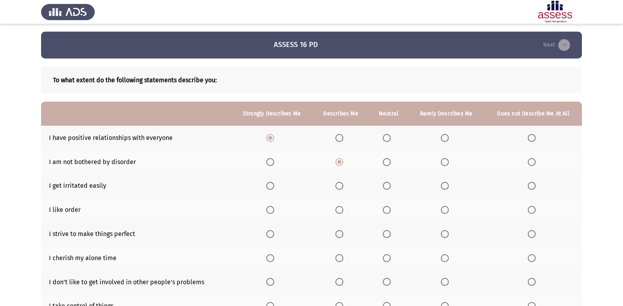
click at [449, 188] on input "Select an option" at bounding box center [445, 186] width 8 height 8
click at [341, 207] on span "Select an option" at bounding box center [339, 210] width 8 height 8
click at [341, 207] on input "Select an option" at bounding box center [339, 210] width 8 height 8
click at [388, 209] on span "Select an option" at bounding box center [387, 210] width 8 height 8
click at [388, 209] on input "Select an option" at bounding box center [387, 210] width 8 height 8
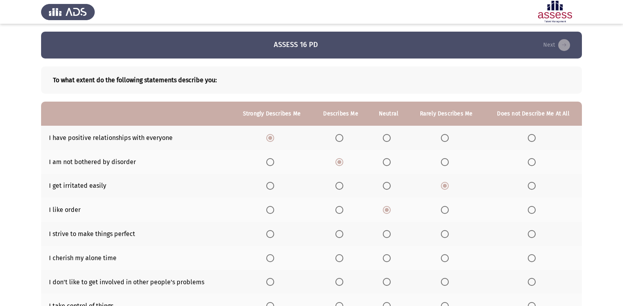
click at [340, 231] on span "Select an option" at bounding box center [339, 234] width 8 height 8
click at [340, 231] on input "Select an option" at bounding box center [339, 234] width 8 height 8
click at [271, 227] on th at bounding box center [272, 234] width 82 height 24
click at [271, 231] on span "Select an option" at bounding box center [270, 234] width 8 height 8
click at [271, 231] on input "Select an option" at bounding box center [270, 234] width 8 height 8
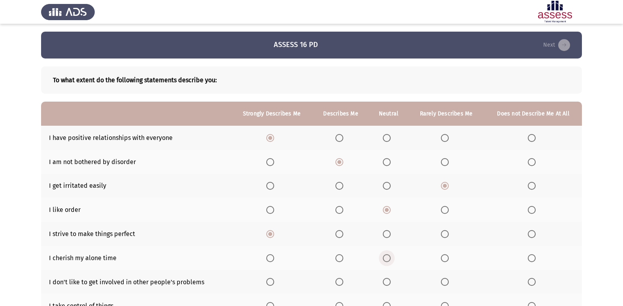
click at [386, 261] on span "Select an option" at bounding box center [387, 258] width 8 height 8
click at [386, 261] on input "Select an option" at bounding box center [387, 258] width 8 height 8
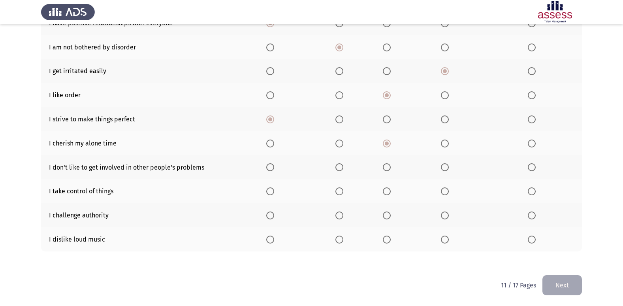
scroll to position [115, 0]
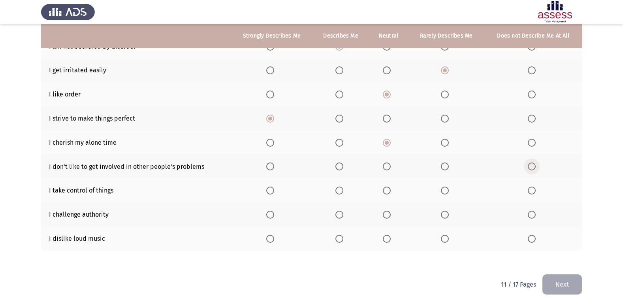
click at [532, 169] on span "Select an option" at bounding box center [532, 166] width 8 height 8
click at [532, 169] on input "Select an option" at bounding box center [532, 166] width 8 height 8
click at [272, 186] on span "Select an option" at bounding box center [270, 190] width 8 height 8
click at [272, 186] on input "Select an option" at bounding box center [270, 190] width 8 height 8
click at [341, 212] on span "Select an option" at bounding box center [339, 215] width 8 height 8
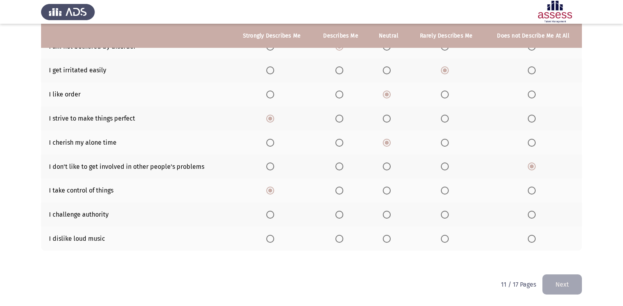
click at [341, 212] on input "Select an option" at bounding box center [339, 215] width 8 height 8
click at [532, 239] on span "Select an option" at bounding box center [532, 239] width 0 height 0
click at [531, 239] on input "Select an option" at bounding box center [532, 239] width 8 height 8
click at [561, 286] on button "Next" at bounding box center [562, 284] width 40 height 20
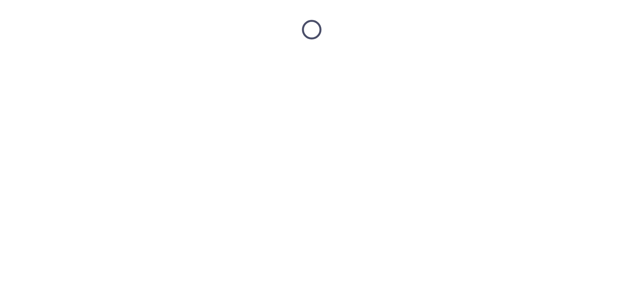
scroll to position [0, 0]
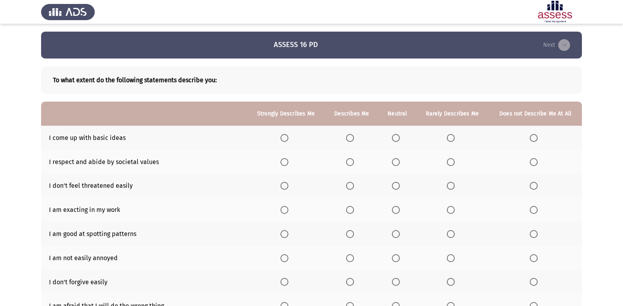
click at [453, 137] on span "Select an option" at bounding box center [451, 138] width 8 height 8
click at [453, 137] on input "Select an option" at bounding box center [451, 138] width 8 height 8
click at [352, 160] on span "Select an option" at bounding box center [350, 162] width 8 height 8
click at [352, 160] on input "Select an option" at bounding box center [350, 162] width 8 height 8
click at [348, 191] on th at bounding box center [352, 186] width 54 height 24
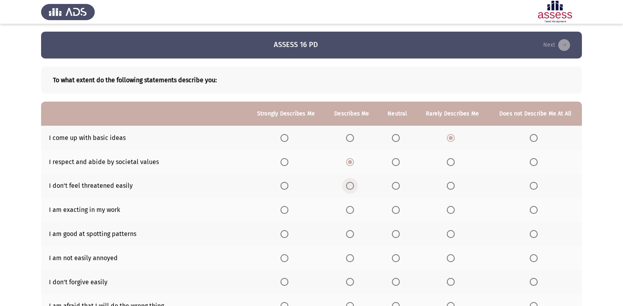
click at [351, 187] on span "Select an option" at bounding box center [350, 186] width 8 height 8
click at [351, 187] on input "Select an option" at bounding box center [350, 186] width 8 height 8
click at [352, 214] on span "Select an option" at bounding box center [350, 210] width 8 height 8
click at [352, 214] on input "Select an option" at bounding box center [350, 210] width 8 height 8
click at [286, 211] on span "Select an option" at bounding box center [284, 210] width 8 height 8
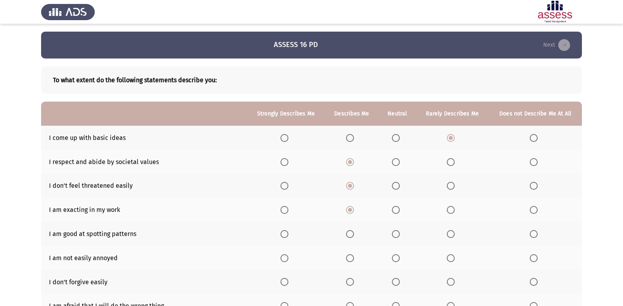
click at [286, 211] on input "Select an option" at bounding box center [284, 210] width 8 height 8
click at [352, 239] on th at bounding box center [352, 234] width 54 height 24
click at [352, 234] on span "Select an option" at bounding box center [350, 234] width 8 height 8
click at [352, 234] on input "Select an option" at bounding box center [350, 234] width 8 height 8
click at [396, 260] on span "Select an option" at bounding box center [396, 258] width 8 height 8
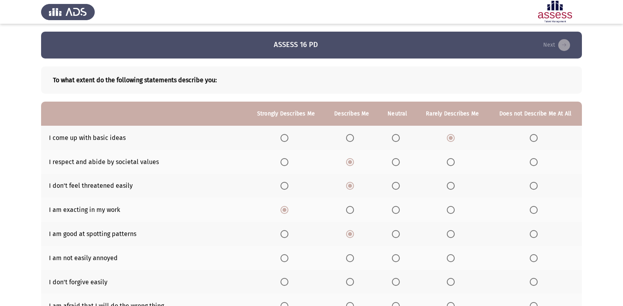
click at [396, 260] on input "Select an option" at bounding box center [396, 258] width 8 height 8
click at [453, 280] on span "Select an option" at bounding box center [451, 282] width 8 height 8
click at [453, 280] on input "Select an option" at bounding box center [451, 282] width 8 height 8
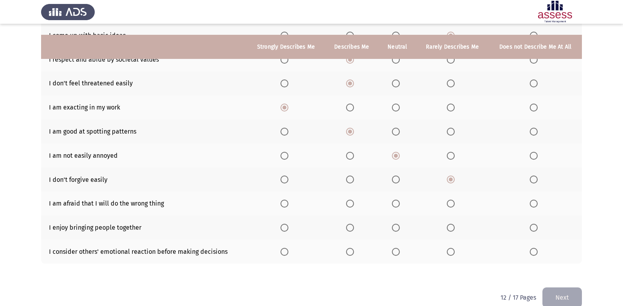
scroll to position [115, 0]
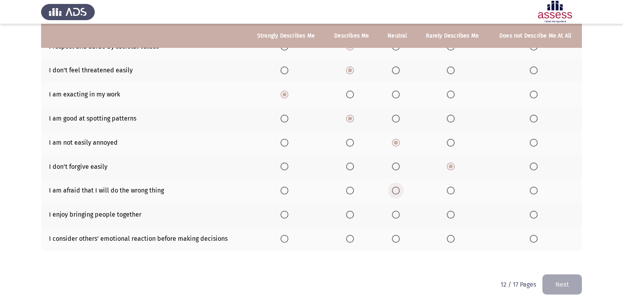
click at [396, 190] on span "Select an option" at bounding box center [396, 190] width 0 height 0
click at [396, 190] on input "Select an option" at bounding box center [396, 190] width 8 height 8
click at [287, 216] on span "Select an option" at bounding box center [284, 215] width 8 height 8
click at [287, 216] on input "Select an option" at bounding box center [284, 215] width 8 height 8
click at [391, 242] on th at bounding box center [398, 238] width 38 height 24
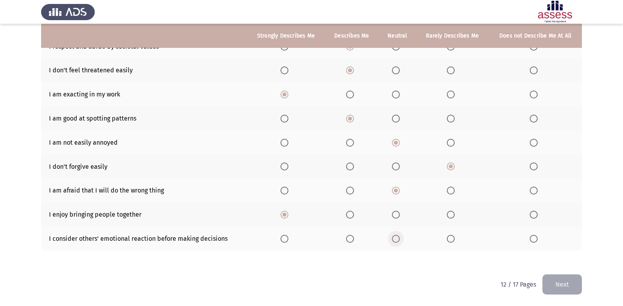
click at [396, 241] on span "Select an option" at bounding box center [396, 239] width 8 height 8
click at [396, 241] on input "Select an option" at bounding box center [396, 239] width 8 height 8
click at [551, 286] on button "Next" at bounding box center [562, 284] width 40 height 20
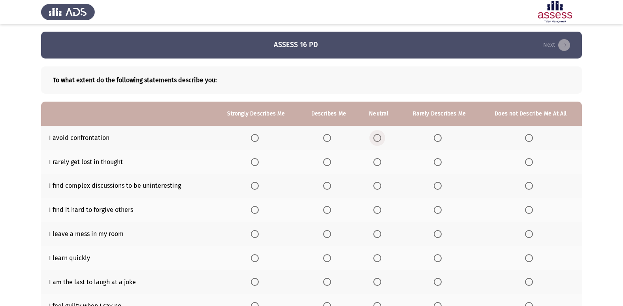
click at [381, 137] on span "Select an option" at bounding box center [377, 138] width 8 height 8
click at [381, 137] on input "Select an option" at bounding box center [377, 138] width 8 height 8
click at [324, 159] on th at bounding box center [328, 162] width 59 height 24
click at [333, 165] on label "Select an option" at bounding box center [328, 162] width 11 height 8
click at [331, 165] on input "Select an option" at bounding box center [327, 162] width 8 height 8
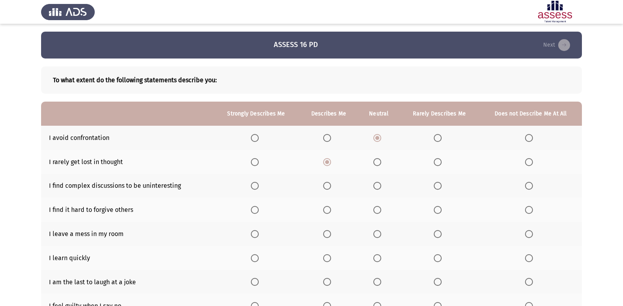
click at [442, 186] on label "Select an option" at bounding box center [439, 186] width 11 height 8
click at [442, 186] on input "Select an option" at bounding box center [438, 186] width 8 height 8
click at [527, 211] on span "Select an option" at bounding box center [529, 210] width 8 height 8
click at [527, 211] on input "Select an option" at bounding box center [529, 210] width 8 height 8
click at [441, 234] on span "Select an option" at bounding box center [438, 234] width 8 height 8
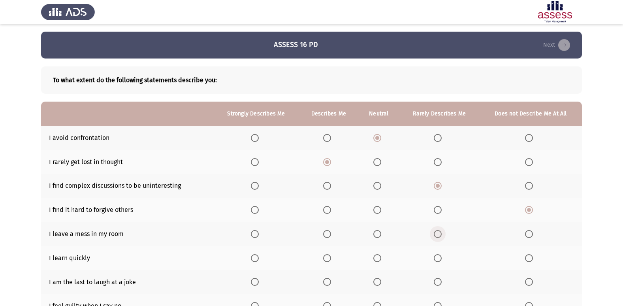
click at [441, 234] on input "Select an option" at bounding box center [438, 234] width 8 height 8
click at [328, 255] on span "Select an option" at bounding box center [327, 258] width 8 height 8
click at [328, 255] on input "Select an option" at bounding box center [327, 258] width 8 height 8
click at [442, 284] on label "Select an option" at bounding box center [439, 282] width 11 height 8
click at [442, 284] on input "Select an option" at bounding box center [438, 282] width 8 height 8
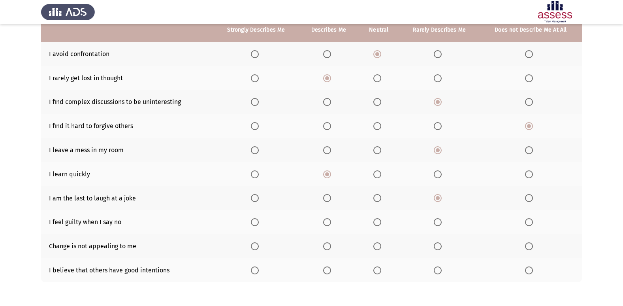
scroll to position [115, 0]
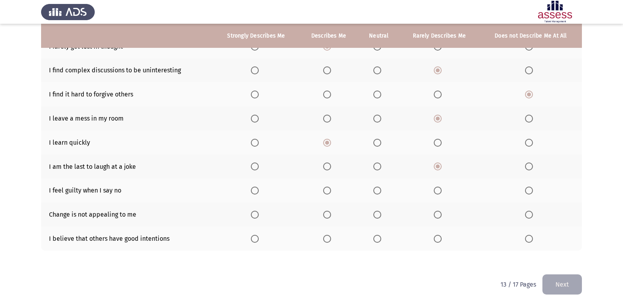
click at [441, 191] on span "Select an option" at bounding box center [438, 190] width 8 height 8
click at [441, 191] on input "Select an option" at bounding box center [438, 190] width 8 height 8
click at [379, 190] on span "Select an option" at bounding box center [377, 190] width 8 height 8
click at [379, 190] on input "Select an option" at bounding box center [377, 190] width 8 height 8
click at [375, 215] on span "Select an option" at bounding box center [377, 215] width 8 height 8
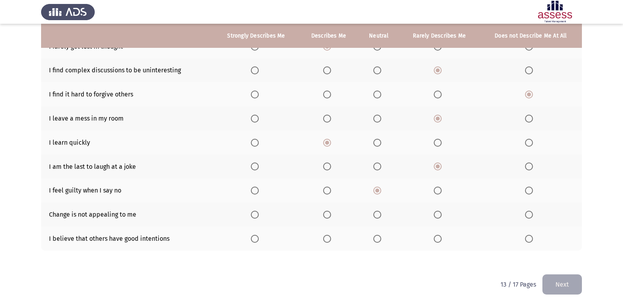
click at [375, 215] on input "Select an option" at bounding box center [377, 215] width 8 height 8
click at [255, 237] on span "Select an option" at bounding box center [255, 239] width 8 height 8
click at [255, 237] on input "Select an option" at bounding box center [255, 239] width 8 height 8
click at [567, 286] on button "Next" at bounding box center [562, 284] width 40 height 20
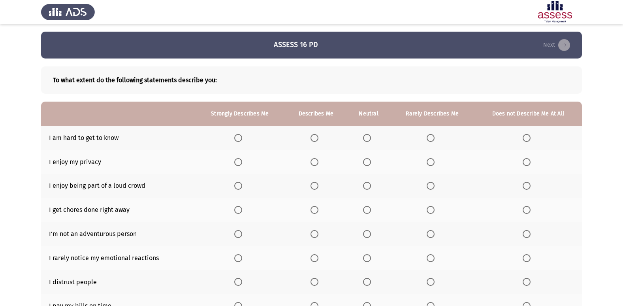
click at [522, 137] on th at bounding box center [527, 138] width 107 height 24
click at [524, 135] on span "Select an option" at bounding box center [527, 138] width 8 height 8
click at [524, 135] on input "Select an option" at bounding box center [527, 138] width 8 height 8
click at [316, 162] on span "Select an option" at bounding box center [314, 162] width 8 height 8
click at [316, 162] on input "Select an option" at bounding box center [314, 162] width 8 height 8
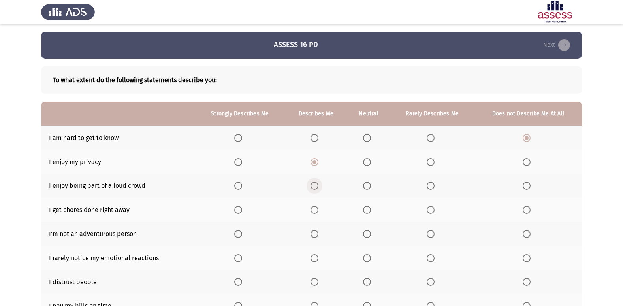
click at [318, 186] on span "Select an option" at bounding box center [314, 186] width 8 height 8
click at [318, 186] on input "Select an option" at bounding box center [314, 186] width 8 height 8
click at [314, 206] on span "Select an option" at bounding box center [314, 210] width 8 height 8
click at [314, 206] on input "Select an option" at bounding box center [314, 210] width 8 height 8
click at [529, 237] on span "Select an option" at bounding box center [527, 234] width 8 height 8
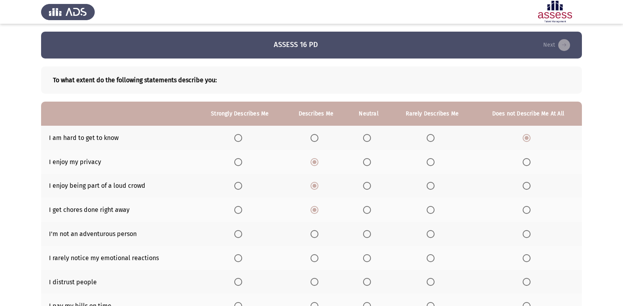
click at [529, 237] on input "Select an option" at bounding box center [527, 234] width 8 height 8
click at [428, 258] on span "Select an option" at bounding box center [431, 258] width 8 height 8
click at [428, 258] on input "Select an option" at bounding box center [431, 258] width 8 height 8
click at [527, 282] on span "Select an option" at bounding box center [527, 282] width 8 height 8
click at [527, 282] on input "Select an option" at bounding box center [527, 282] width 8 height 8
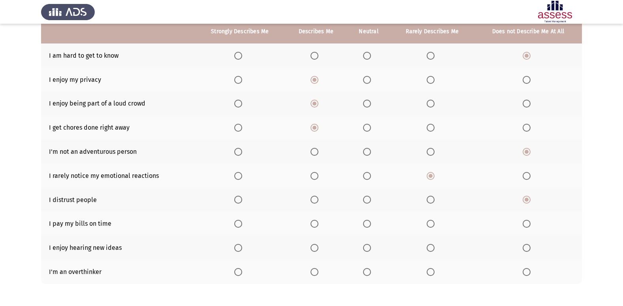
scroll to position [115, 0]
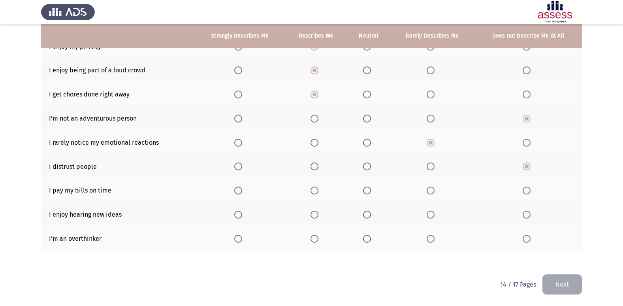
click at [239, 192] on span "Select an option" at bounding box center [238, 190] width 8 height 8
click at [239, 192] on input "Select an option" at bounding box center [238, 190] width 8 height 8
click at [238, 215] on span "Select an option" at bounding box center [238, 215] width 0 height 0
click at [239, 215] on input "Select an option" at bounding box center [238, 215] width 8 height 8
click at [364, 236] on span "Select an option" at bounding box center [367, 239] width 8 height 8
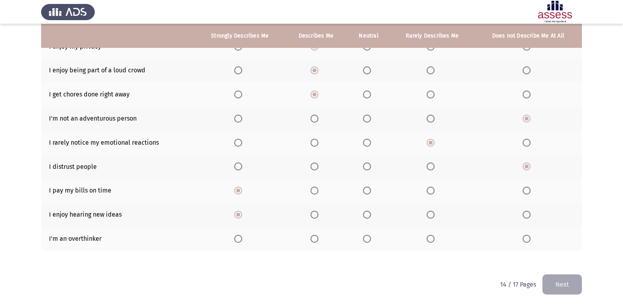
click at [364, 236] on input "Select an option" at bounding box center [367, 239] width 8 height 8
click at [558, 284] on button "Next" at bounding box center [562, 284] width 40 height 20
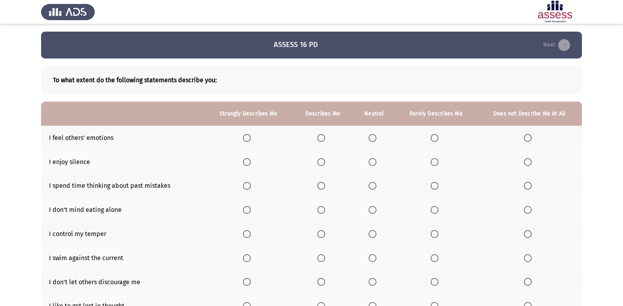
click at [248, 137] on span "Select an option" at bounding box center [247, 138] width 8 height 8
click at [248, 137] on input "Select an option" at bounding box center [247, 138] width 8 height 8
click at [378, 160] on label "Select an option" at bounding box center [374, 162] width 11 height 8
click at [376, 160] on input "Select an option" at bounding box center [373, 162] width 8 height 8
click at [374, 187] on span "Select an option" at bounding box center [373, 186] width 8 height 8
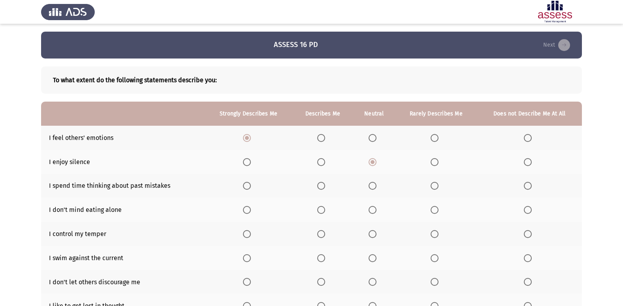
click at [374, 187] on input "Select an option" at bounding box center [373, 186] width 8 height 8
click at [318, 208] on span "Select an option" at bounding box center [321, 210] width 8 height 8
click at [318, 208] on input "Select an option" at bounding box center [321, 210] width 8 height 8
click at [318, 233] on span "Select an option" at bounding box center [321, 234] width 8 height 8
click at [318, 233] on input "Select an option" at bounding box center [321, 234] width 8 height 8
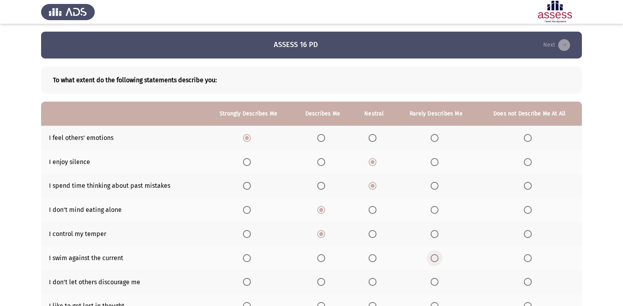
click at [436, 258] on span "Select an option" at bounding box center [435, 258] width 8 height 8
click at [436, 258] on input "Select an option" at bounding box center [435, 258] width 8 height 8
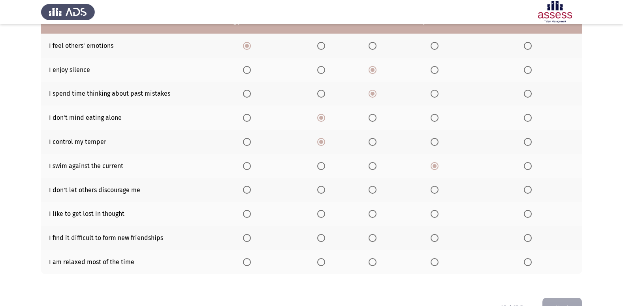
scroll to position [115, 0]
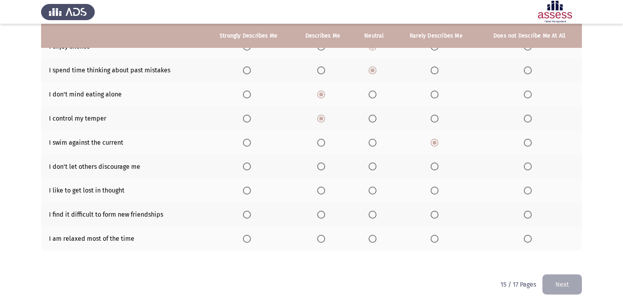
click at [326, 167] on label "Select an option" at bounding box center [322, 166] width 11 height 8
click at [325, 167] on input "Select an option" at bounding box center [321, 166] width 8 height 8
click at [438, 192] on span "Select an option" at bounding box center [435, 190] width 8 height 8
click at [438, 192] on input "Select an option" at bounding box center [435, 190] width 8 height 8
click at [436, 215] on span "Select an option" at bounding box center [435, 215] width 8 height 8
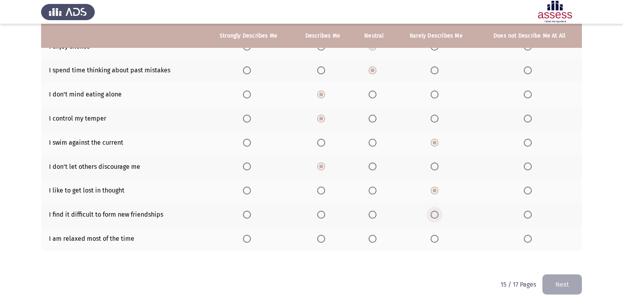
click at [436, 215] on input "Select an option" at bounding box center [435, 215] width 8 height 8
click at [246, 240] on span "Select an option" at bounding box center [247, 239] width 8 height 8
click at [246, 240] on input "Select an option" at bounding box center [247, 239] width 8 height 8
click at [317, 239] on th at bounding box center [322, 238] width 60 height 24
click at [337, 243] on th at bounding box center [322, 238] width 60 height 24
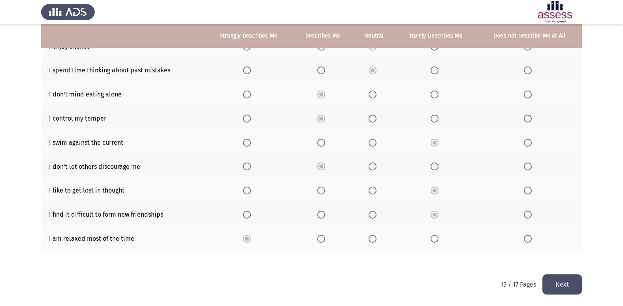
click at [322, 241] on span "Select an option" at bounding box center [321, 239] width 8 height 8
click at [322, 241] on input "Select an option" at bounding box center [321, 239] width 8 height 8
click at [562, 283] on button "Next" at bounding box center [562, 284] width 40 height 20
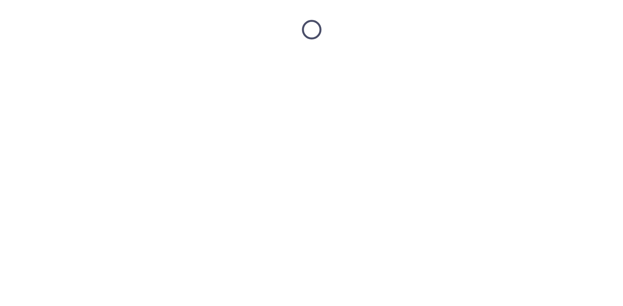
scroll to position [0, 0]
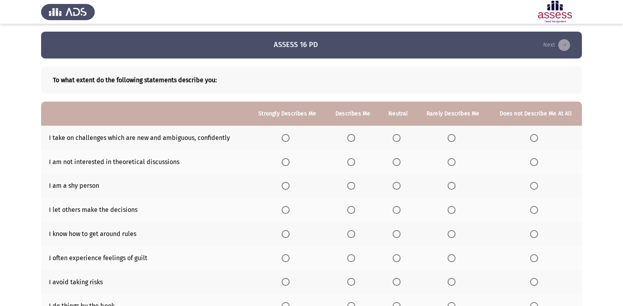
click at [286, 137] on span "Select an option" at bounding box center [286, 138] width 8 height 8
click at [286, 137] on input "Select an option" at bounding box center [286, 138] width 8 height 8
click at [452, 160] on span "Select an option" at bounding box center [452, 162] width 8 height 8
click at [452, 160] on input "Select an option" at bounding box center [452, 162] width 8 height 8
click at [397, 184] on span "Select an option" at bounding box center [397, 186] width 8 height 8
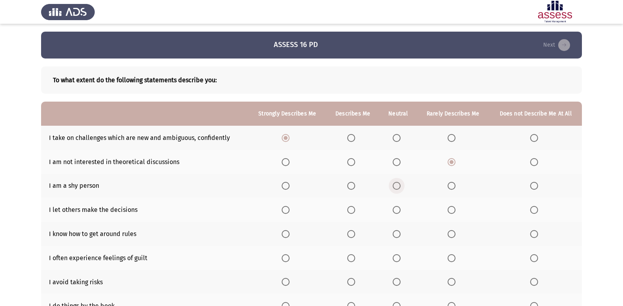
click at [397, 184] on input "Select an option" at bounding box center [397, 186] width 8 height 8
click at [451, 209] on span "Select an option" at bounding box center [452, 210] width 8 height 8
click at [451, 209] on input "Select an option" at bounding box center [452, 210] width 8 height 8
click at [355, 233] on span "Select an option" at bounding box center [351, 234] width 8 height 8
click at [355, 233] on input "Select an option" at bounding box center [351, 234] width 8 height 8
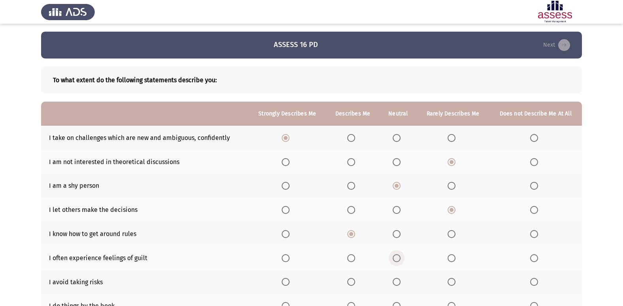
click at [399, 257] on span "Select an option" at bounding box center [397, 258] width 8 height 8
click at [399, 257] on input "Select an option" at bounding box center [397, 258] width 8 height 8
click at [531, 285] on span "Select an option" at bounding box center [534, 282] width 8 height 8
click at [531, 285] on input "Select an option" at bounding box center [534, 282] width 8 height 8
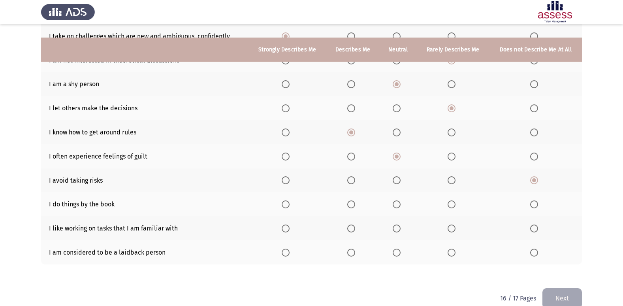
scroll to position [115, 0]
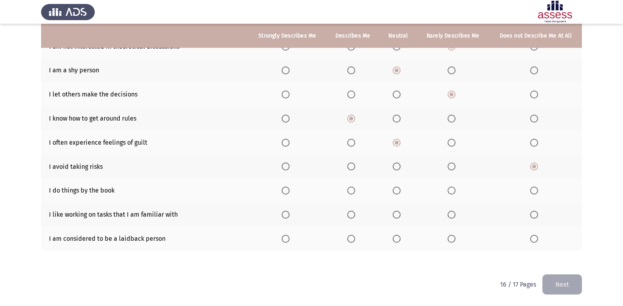
click at [352, 192] on span "Select an option" at bounding box center [351, 190] width 8 height 8
click at [352, 192] on input "Select an option" at bounding box center [351, 190] width 8 height 8
click at [289, 215] on span "Select an option" at bounding box center [286, 215] width 8 height 8
click at [289, 215] on input "Select an option" at bounding box center [286, 215] width 8 height 8
click at [355, 214] on span "Select an option" at bounding box center [351, 215] width 8 height 8
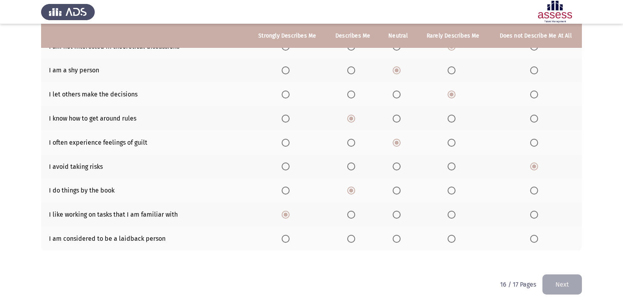
click at [355, 214] on input "Select an option" at bounding box center [351, 215] width 8 height 8
click at [397, 240] on span "Select an option" at bounding box center [397, 239] width 8 height 8
click at [397, 240] on input "Select an option" at bounding box center [397, 239] width 8 height 8
click at [562, 278] on button "Next" at bounding box center [562, 284] width 40 height 20
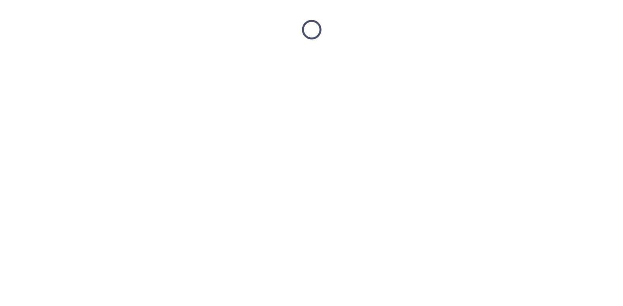
scroll to position [0, 0]
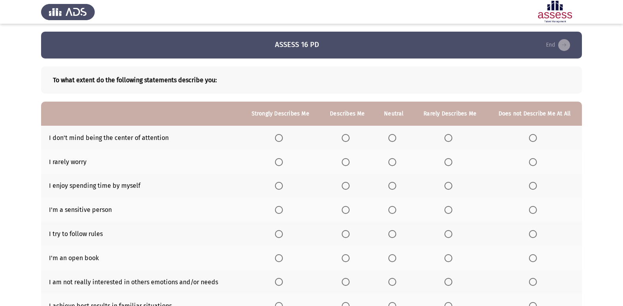
click at [348, 139] on span "Select an option" at bounding box center [346, 138] width 8 height 8
click at [348, 139] on input "Select an option" at bounding box center [346, 138] width 8 height 8
click at [344, 158] on span "Select an option" at bounding box center [346, 162] width 8 height 8
click at [344, 158] on input "Select an option" at bounding box center [346, 162] width 8 height 8
click at [345, 183] on span "Select an option" at bounding box center [346, 186] width 8 height 8
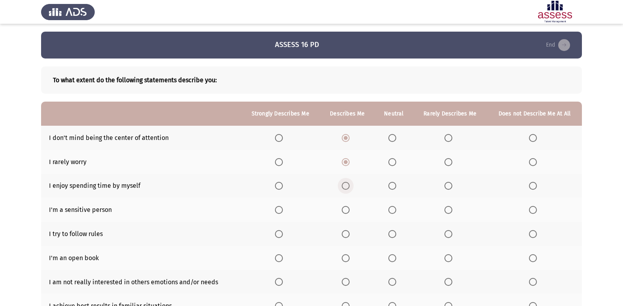
click at [345, 183] on input "Select an option" at bounding box center [346, 186] width 8 height 8
click at [447, 208] on span "Select an option" at bounding box center [448, 210] width 8 height 8
click at [447, 208] on input "Select an option" at bounding box center [448, 210] width 8 height 8
click at [349, 235] on span "Select an option" at bounding box center [346, 234] width 8 height 8
click at [349, 235] on input "Select an option" at bounding box center [346, 234] width 8 height 8
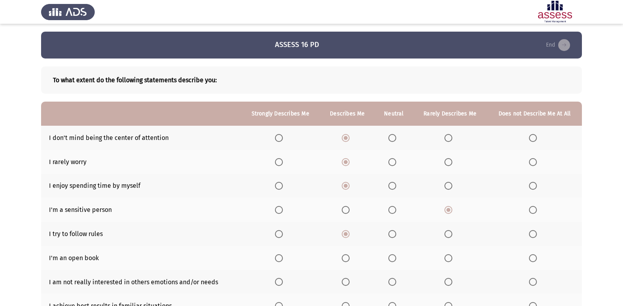
click at [345, 255] on span "Select an option" at bounding box center [346, 258] width 8 height 8
click at [345, 255] on input "Select an option" at bounding box center [346, 258] width 8 height 8
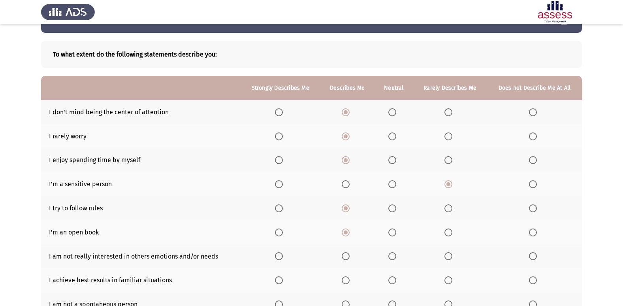
scroll to position [40, 0]
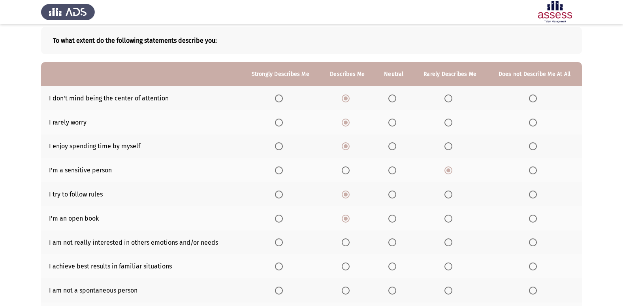
click at [390, 218] on span "Select an option" at bounding box center [392, 219] width 8 height 8
click at [390, 218] on input "Select an option" at bounding box center [392, 219] width 8 height 8
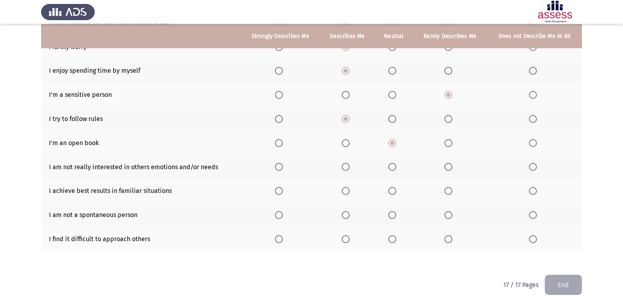
scroll to position [115, 0]
click at [533, 162] on mat-radio-button "Select an option" at bounding box center [534, 166] width 11 height 8
click at [533, 165] on span "Select an option" at bounding box center [533, 166] width 8 height 8
click at [533, 165] on input "Select an option" at bounding box center [533, 166] width 8 height 8
click at [348, 187] on span "Select an option" at bounding box center [346, 190] width 8 height 8
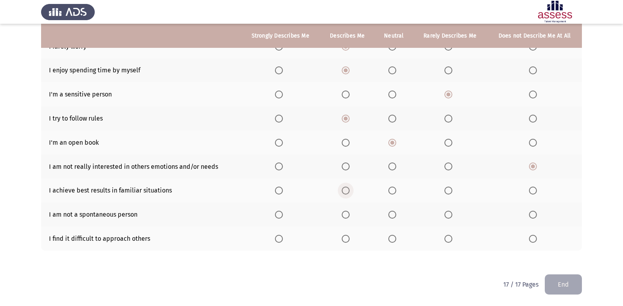
click at [348, 187] on input "Select an option" at bounding box center [346, 190] width 8 height 8
click at [392, 217] on span "Select an option" at bounding box center [392, 215] width 8 height 8
click at [392, 217] on input "Select an option" at bounding box center [392, 215] width 8 height 8
click at [448, 239] on span "Select an option" at bounding box center [448, 239] width 0 height 0
click at [449, 238] on input "Select an option" at bounding box center [448, 239] width 8 height 8
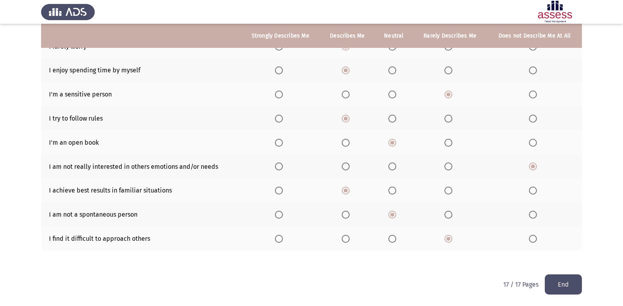
click at [557, 281] on button "End" at bounding box center [563, 284] width 37 height 20
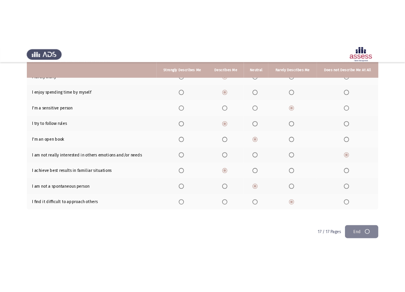
scroll to position [0, 0]
